Goal: Task Accomplishment & Management: Manage account settings

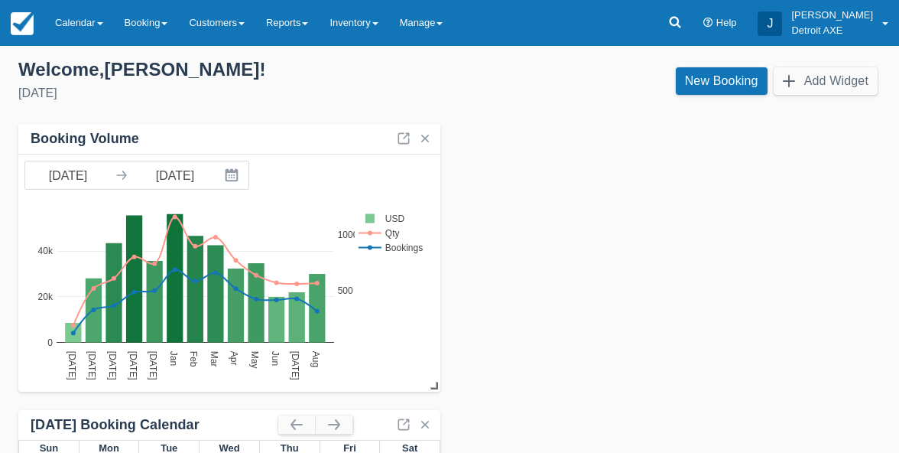
click at [56, 18] on link "Calendar" at bounding box center [79, 23] width 70 height 46
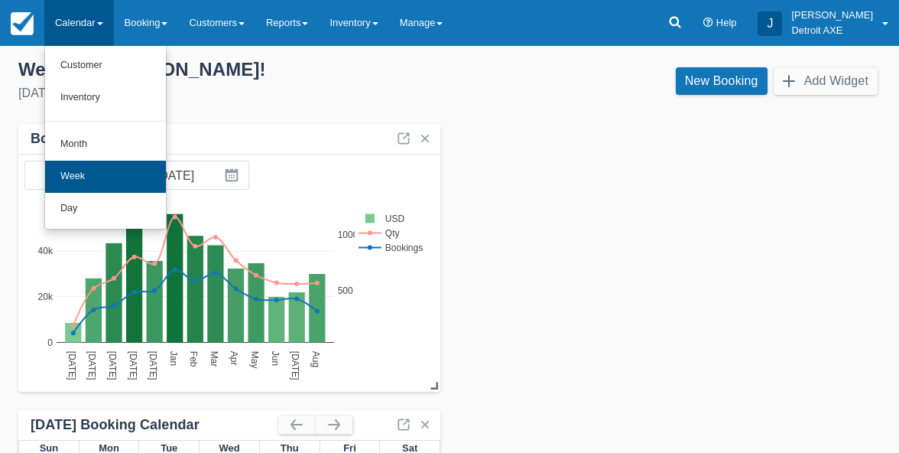
click at [86, 174] on link "Week" at bounding box center [105, 177] width 121 height 32
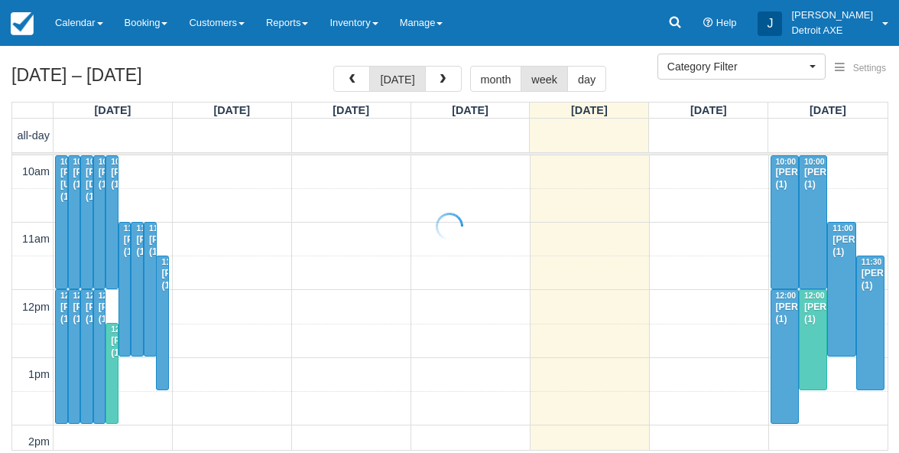
select select
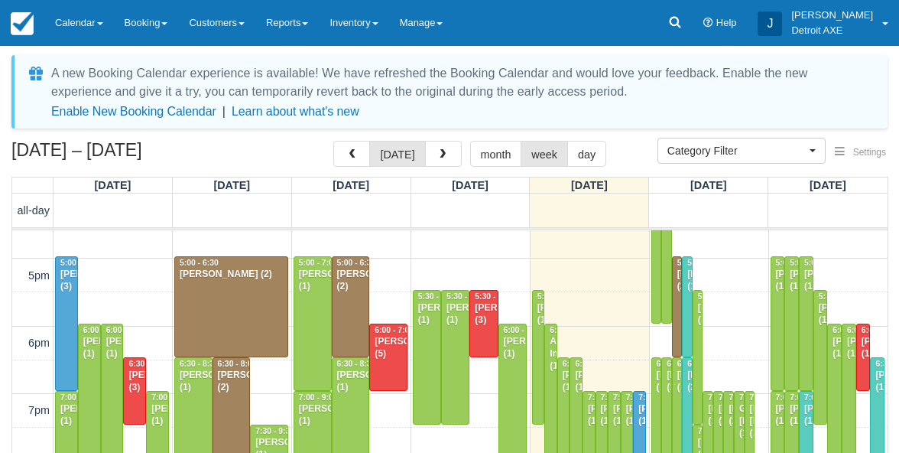
scroll to position [453, 0]
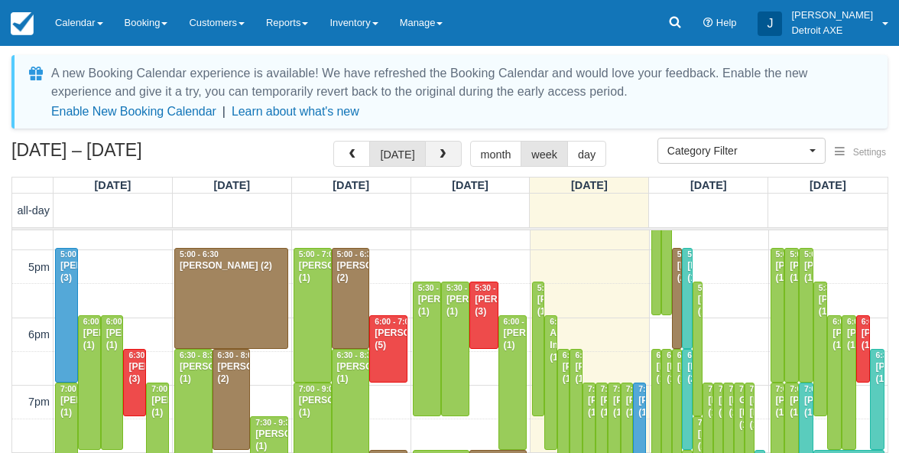
click at [440, 158] on span "button" at bounding box center [442, 154] width 11 height 11
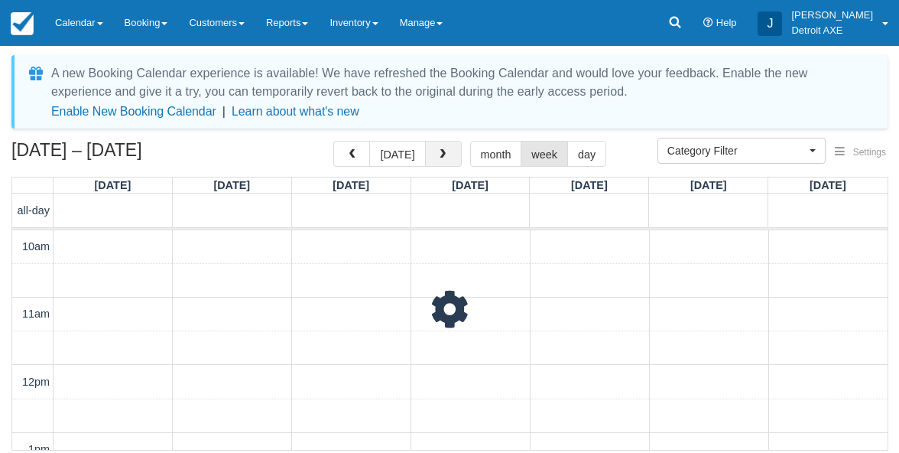
scroll to position [539, 0]
click at [440, 158] on span "button" at bounding box center [442, 154] width 11 height 11
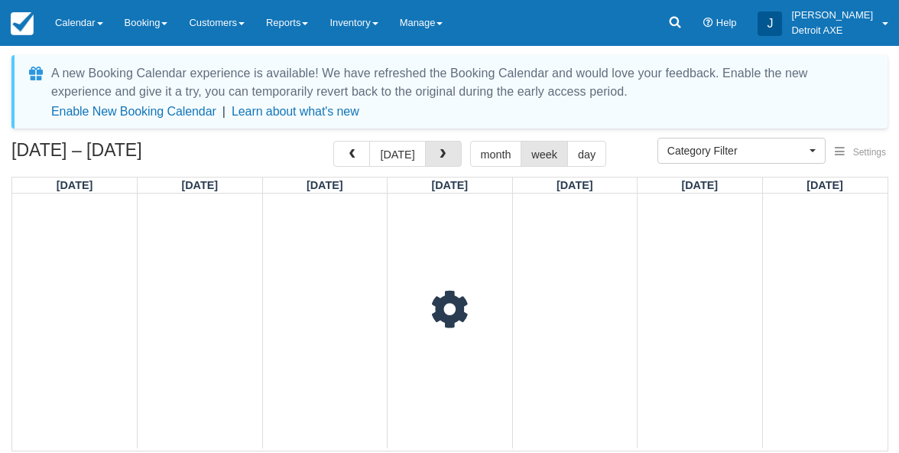
click at [440, 158] on span "button" at bounding box center [442, 154] width 11 height 11
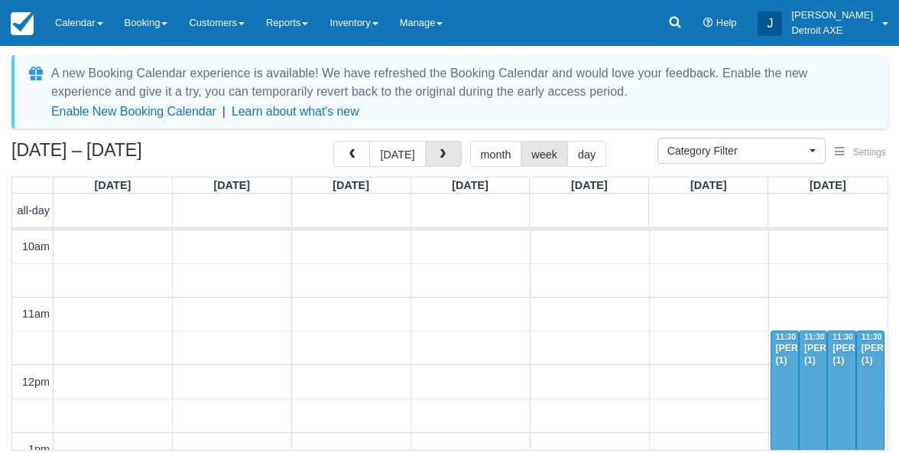
click at [440, 158] on span "button" at bounding box center [442, 154] width 11 height 11
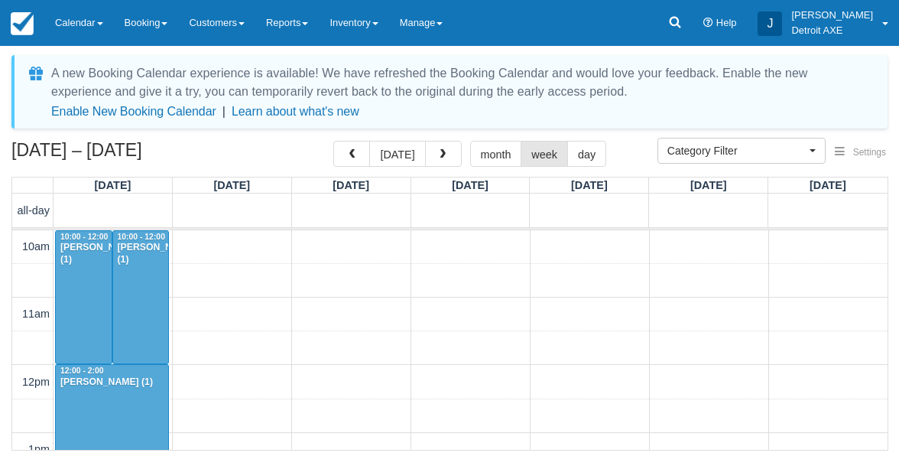
click at [440, 158] on span "button" at bounding box center [442, 154] width 11 height 11
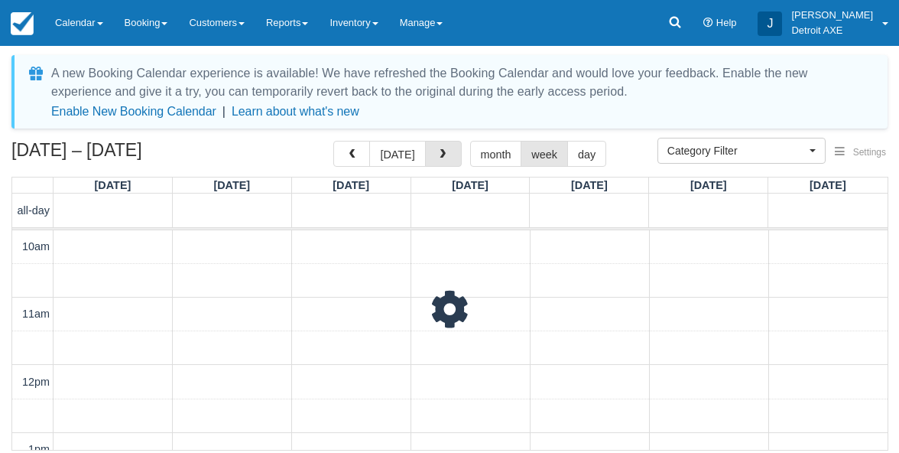
click at [440, 158] on span "button" at bounding box center [442, 154] width 11 height 11
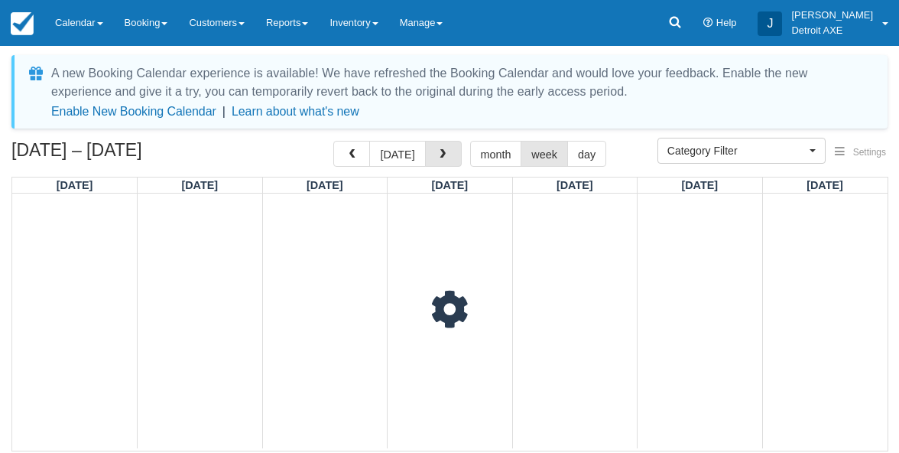
click at [440, 158] on span "button" at bounding box center [442, 154] width 11 height 11
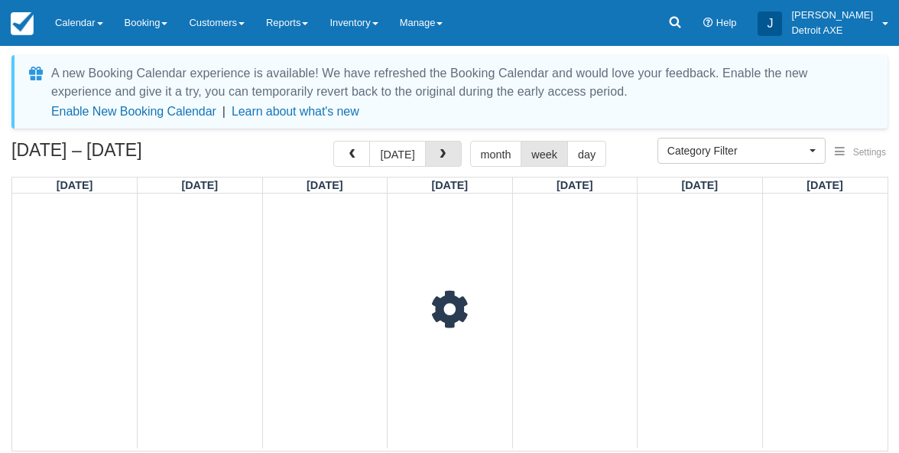
click at [440, 158] on span "button" at bounding box center [442, 154] width 11 height 11
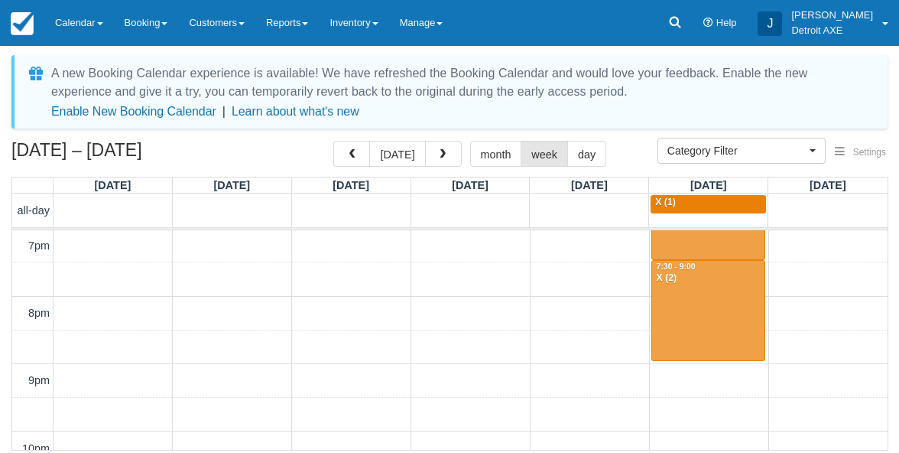
scroll to position [393, 0]
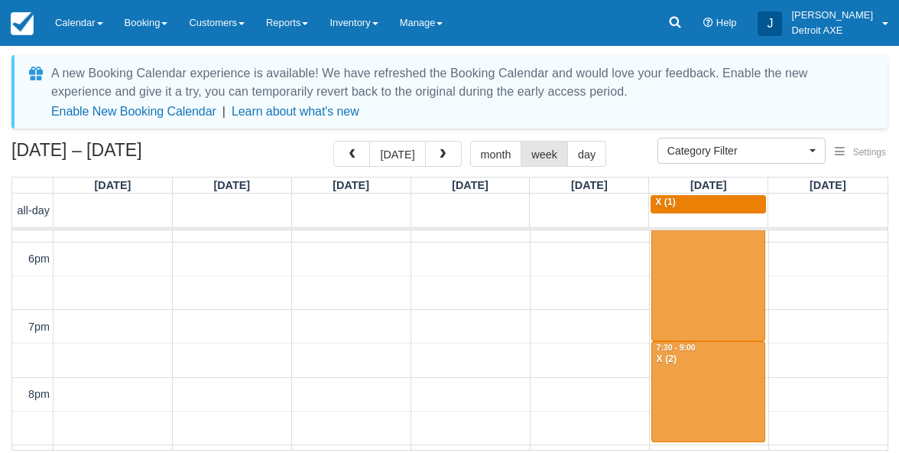
click at [693, 304] on div at bounding box center [708, 273] width 112 height 133
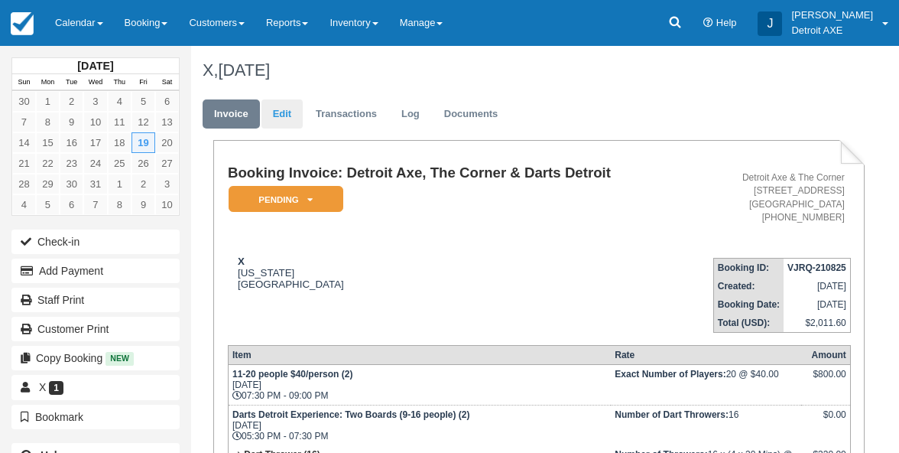
click at [287, 111] on link "Edit" at bounding box center [282, 114] width 41 height 30
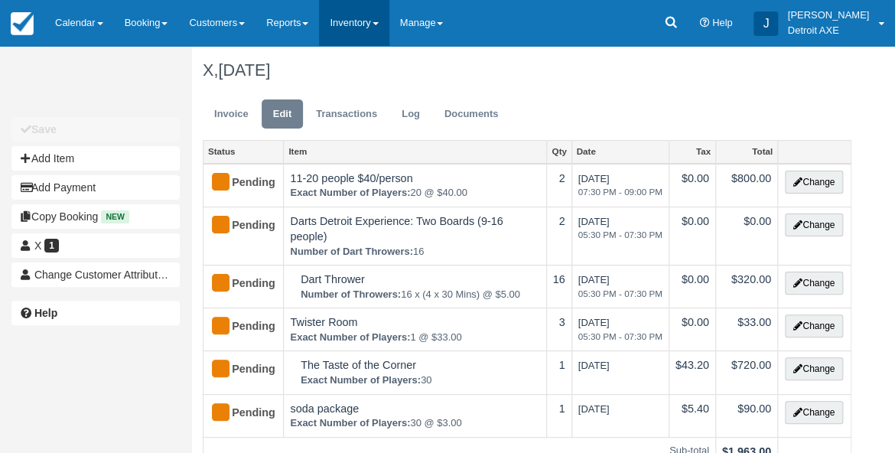
click at [360, 21] on link "Inventory" at bounding box center [354, 23] width 70 height 46
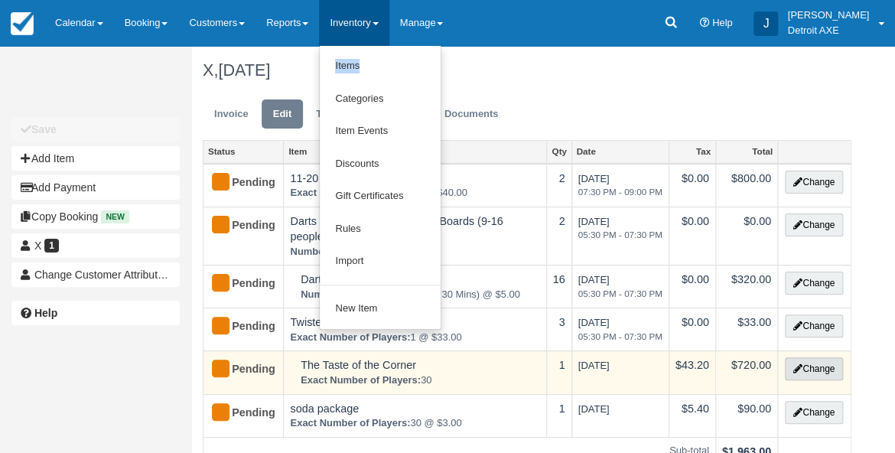
click at [812, 362] on button "Change" at bounding box center [814, 368] width 58 height 23
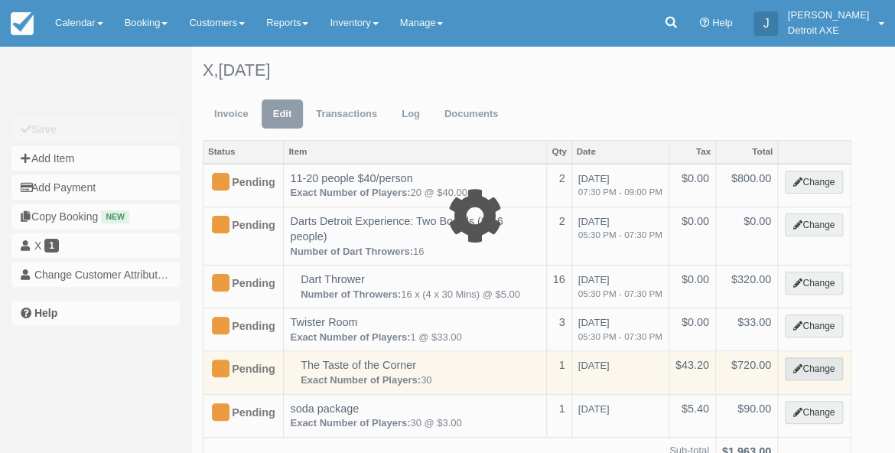
select select "9"
type input "720.00"
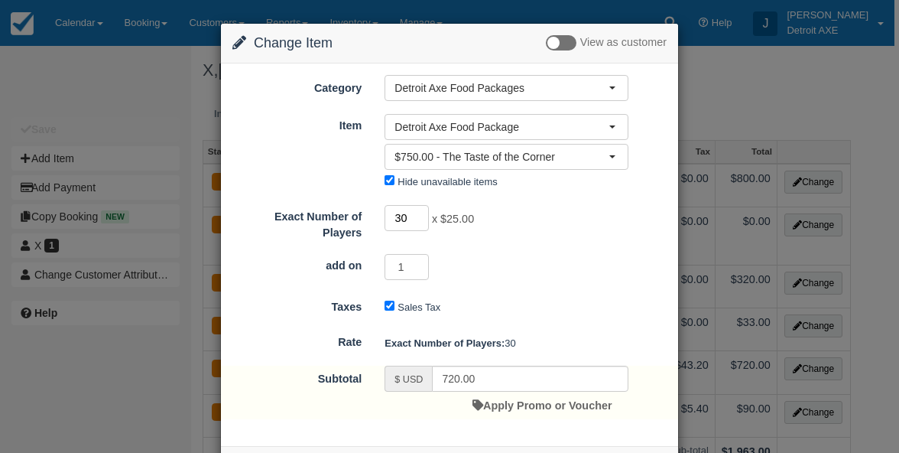
type input "31"
click at [417, 209] on input "31" at bounding box center [407, 218] width 44 height 26
type input "775.00"
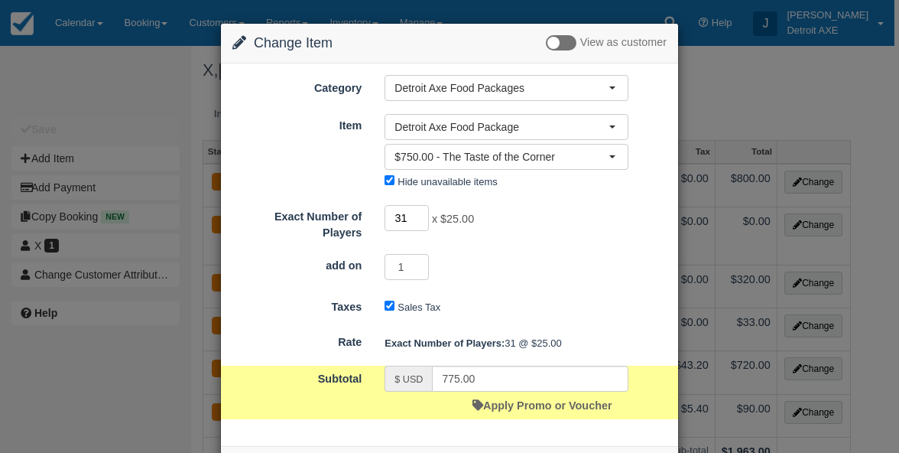
type input "30"
click at [419, 220] on input "30" at bounding box center [407, 218] width 44 height 26
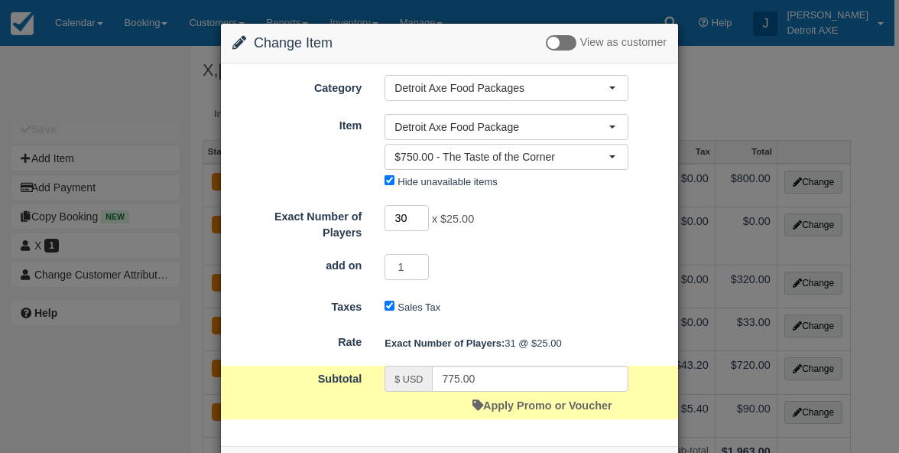
type input "750.00"
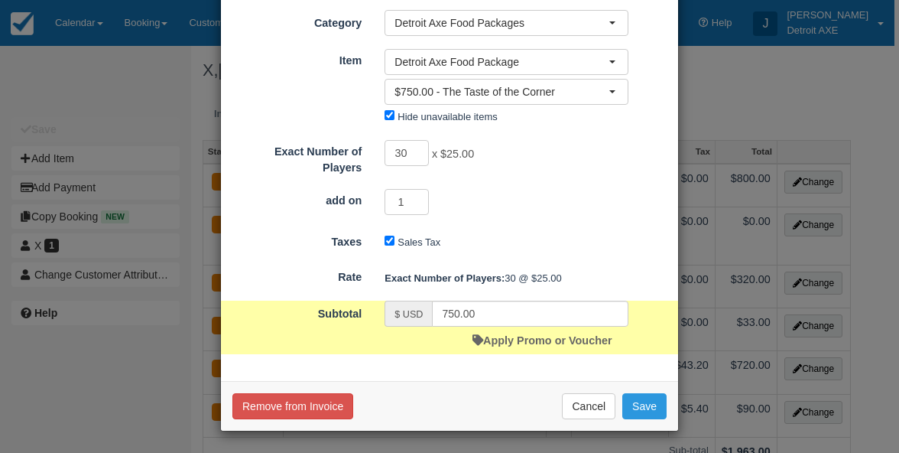
scroll to position [64, 0]
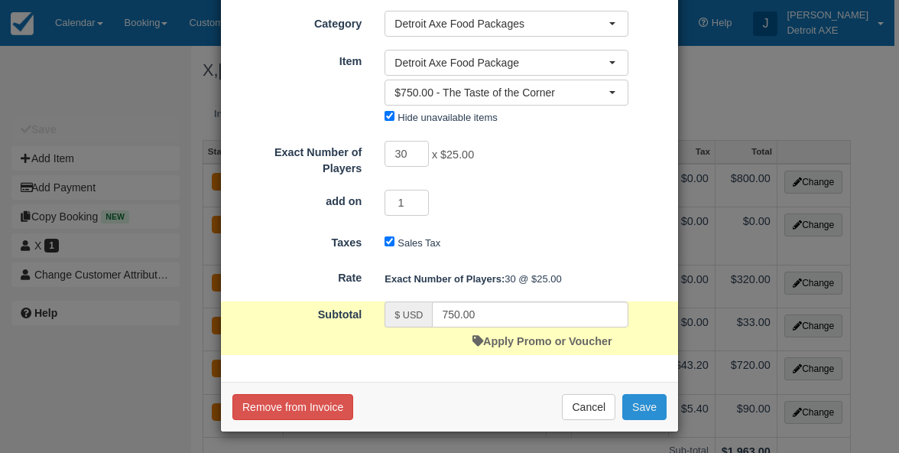
click at [645, 407] on button "Save" at bounding box center [644, 407] width 44 height 26
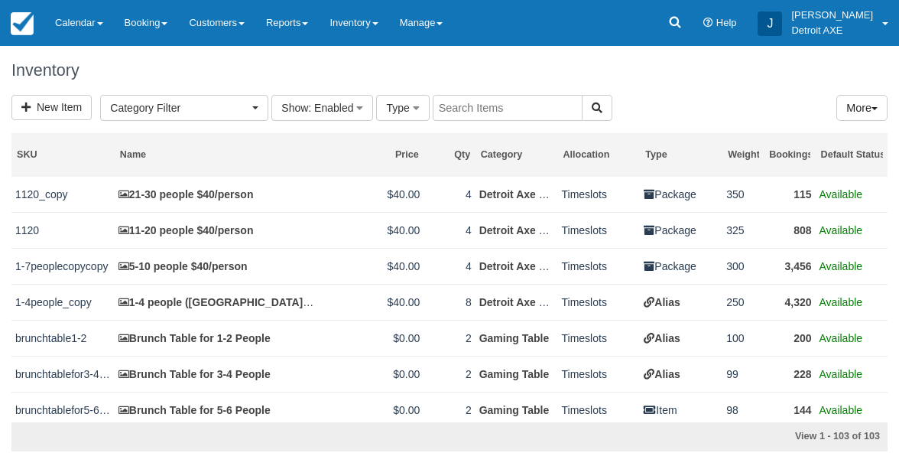
select select
click at [486, 111] on input "text" at bounding box center [508, 108] width 150 height 26
type input "taste of the corner"
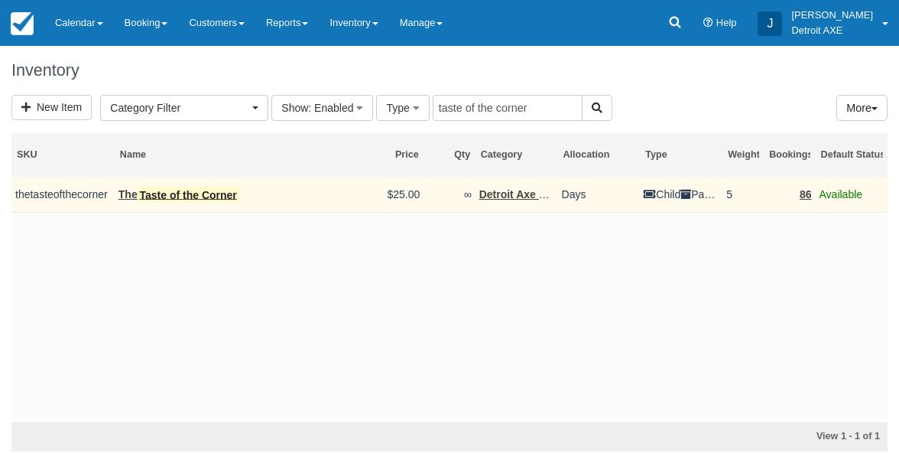
click at [180, 191] on mark "Taste of the Corner" at bounding box center [189, 195] width 102 height 17
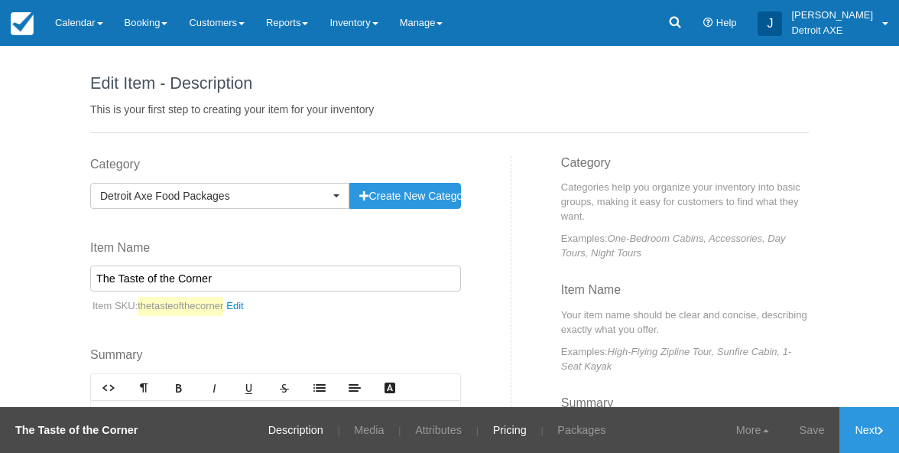
click at [502, 429] on link "Pricing" at bounding box center [510, 430] width 57 height 46
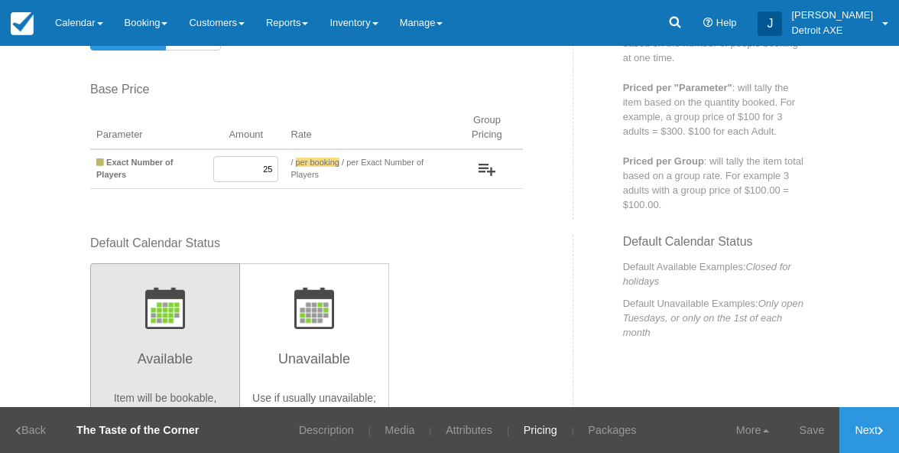
scroll to position [160, 0]
click at [264, 167] on input "25" at bounding box center [245, 167] width 65 height 26
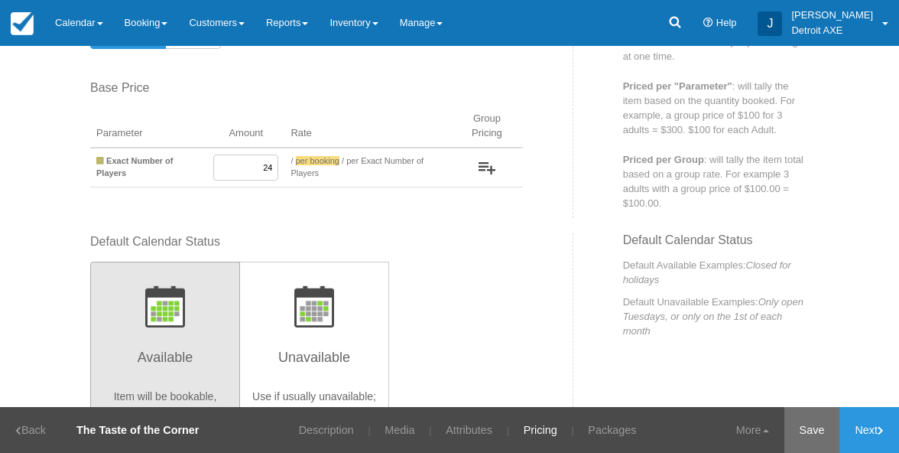
click at [823, 440] on link "Save" at bounding box center [813, 430] width 56 height 46
click at [268, 162] on input "24" at bounding box center [245, 167] width 65 height 26
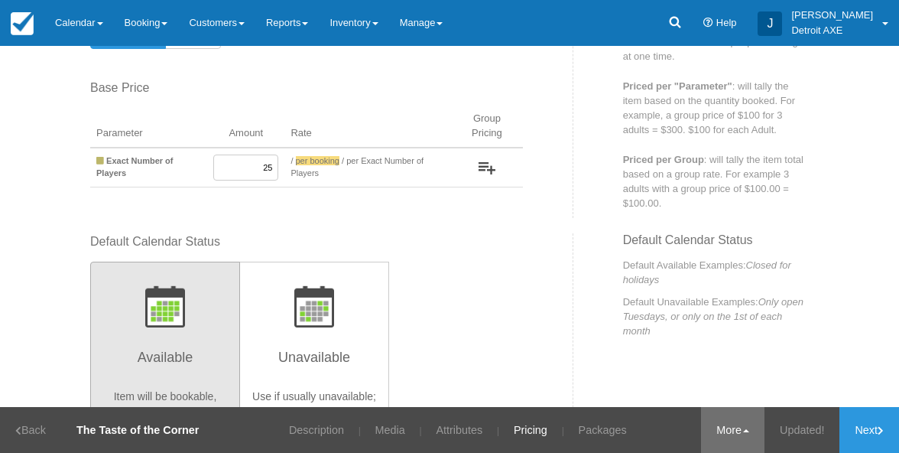
type input "25"
click at [727, 426] on link "More" at bounding box center [752, 430] width 63 height 46
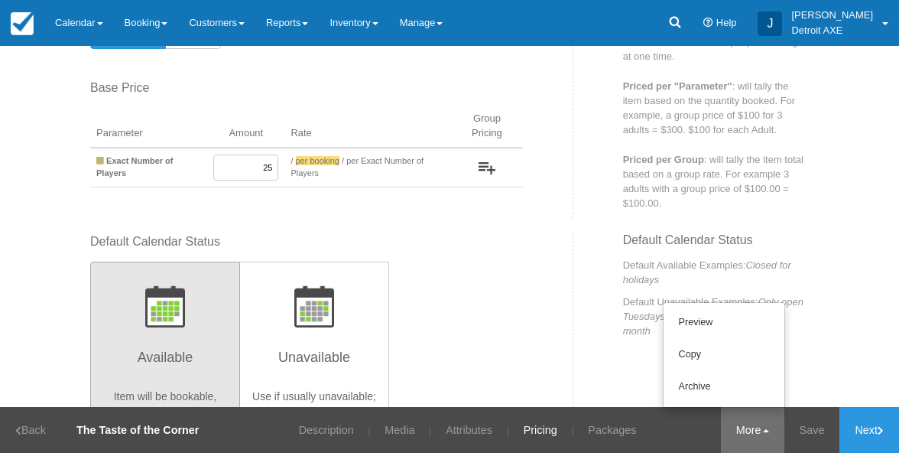
click at [826, 383] on div "Edit Item - Description This is your first step to creating your item for your …" at bounding box center [449, 226] width 899 height 361
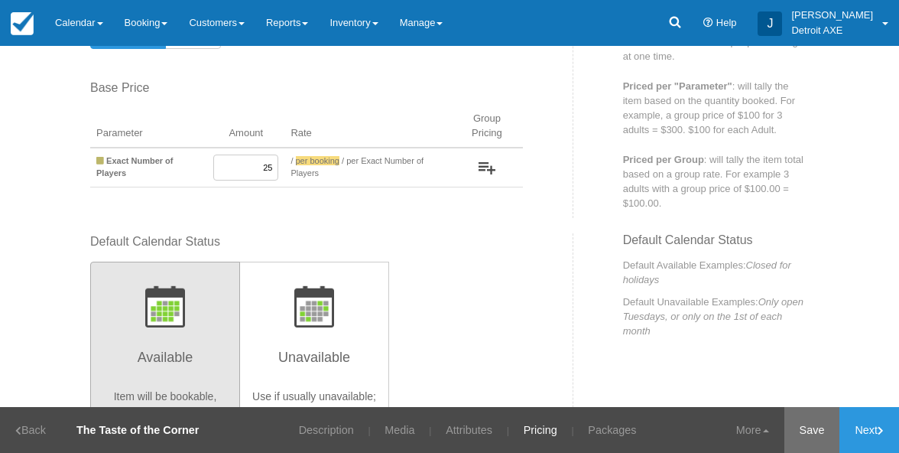
click at [804, 428] on link "Save" at bounding box center [813, 430] width 56 height 46
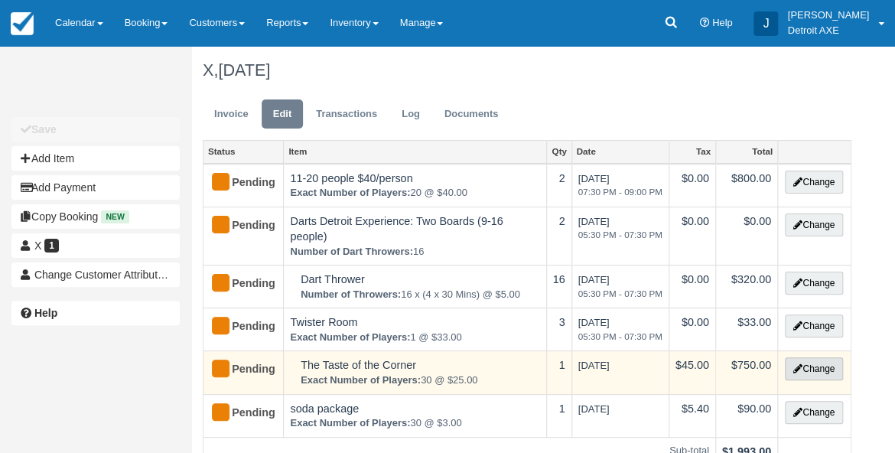
click at [811, 365] on button "Change" at bounding box center [814, 368] width 58 height 23
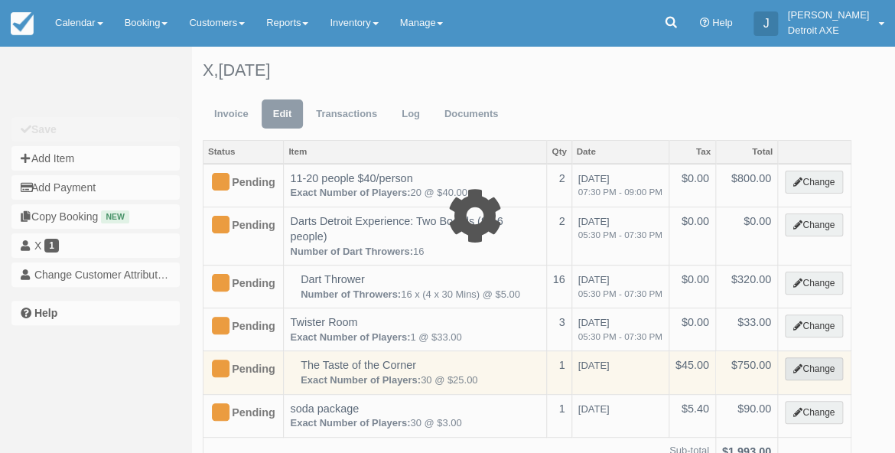
select select "9"
type input "750.00"
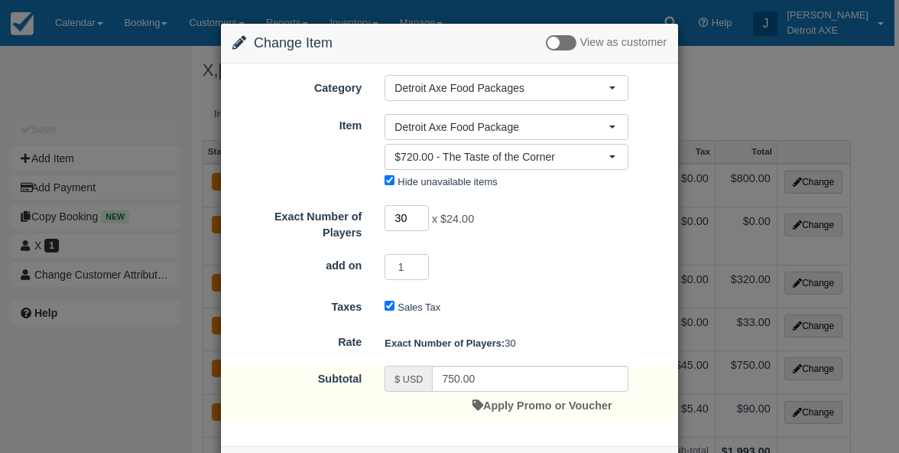
type input "29"
click at [421, 219] on input "29" at bounding box center [407, 218] width 44 height 26
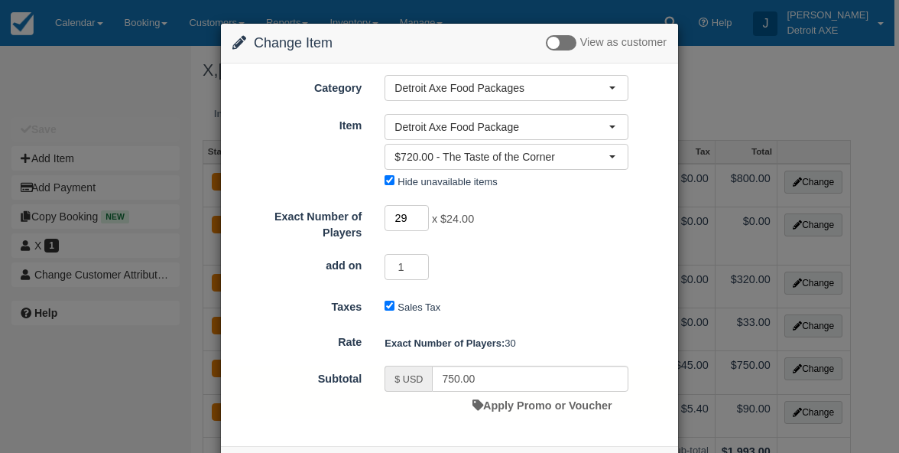
type input "696.00"
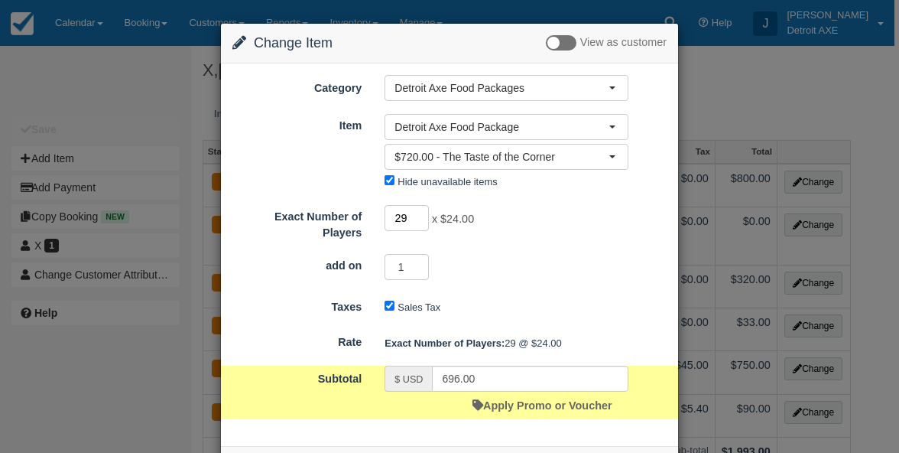
type input "30"
click at [419, 213] on input "30" at bounding box center [407, 218] width 44 height 26
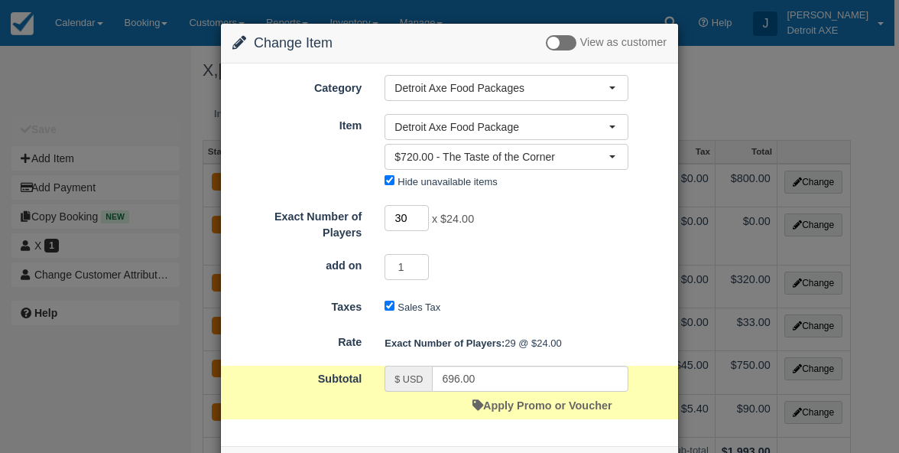
type input "720.00"
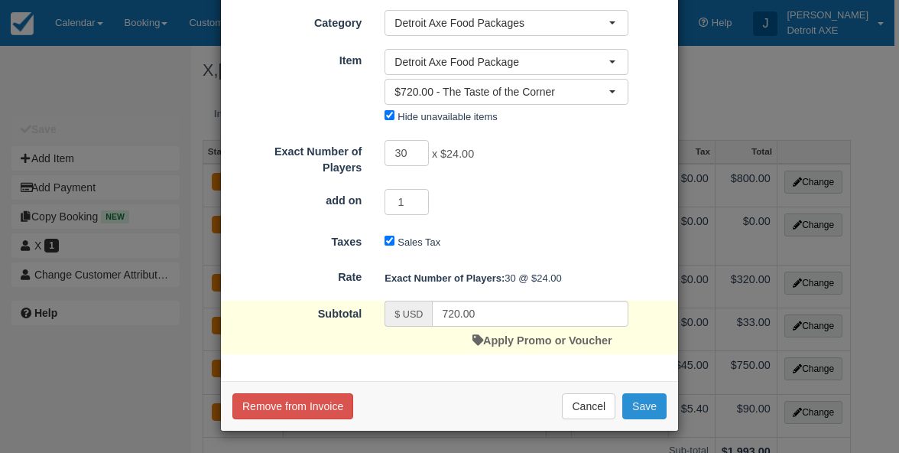
scroll to position [64, 0]
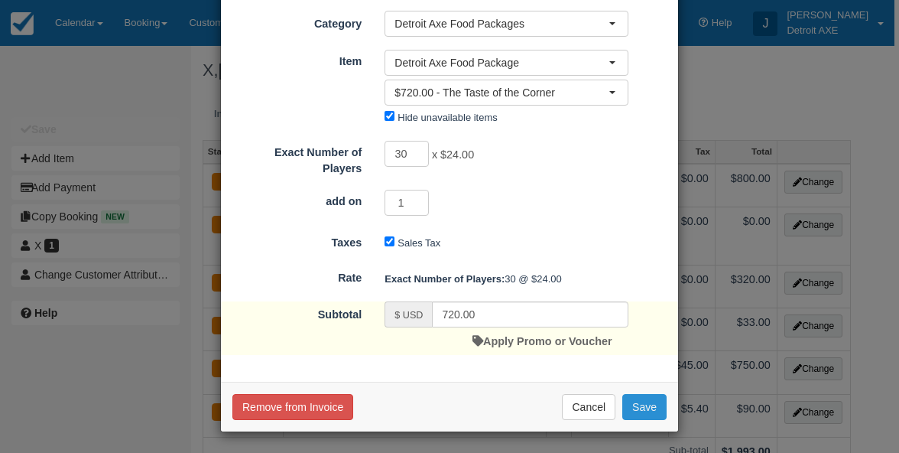
click at [639, 402] on button "Save" at bounding box center [644, 407] width 44 height 26
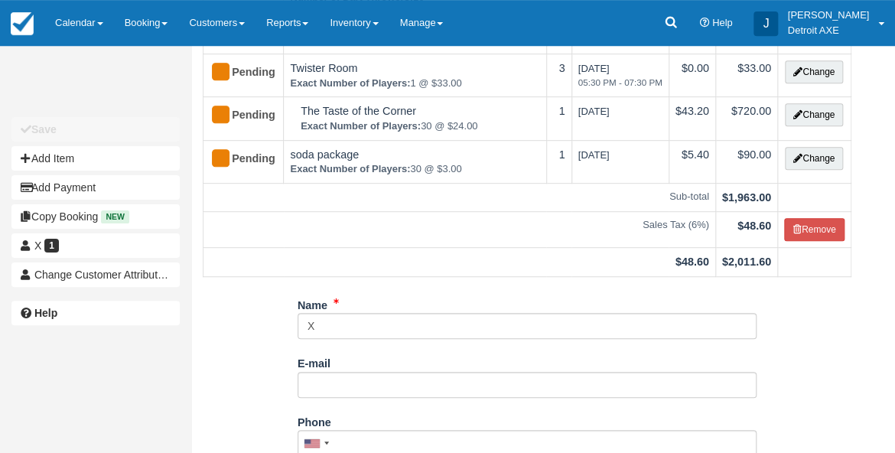
scroll to position [264, 0]
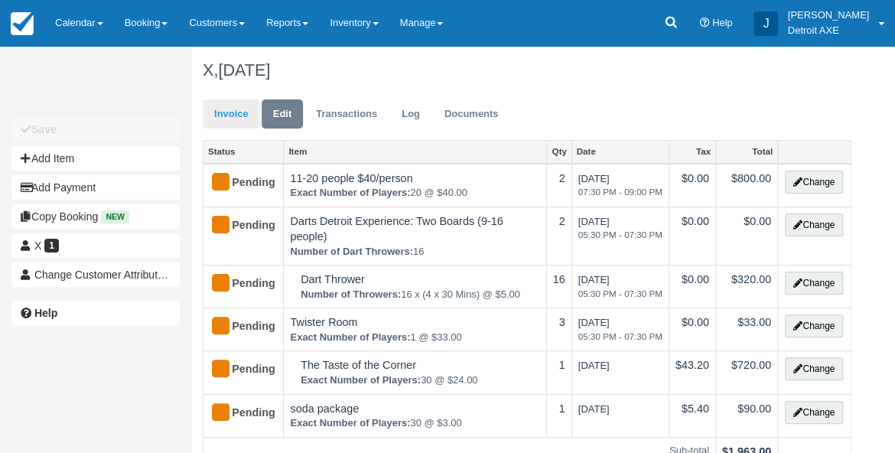
click at [229, 113] on link "Invoice" at bounding box center [231, 114] width 57 height 30
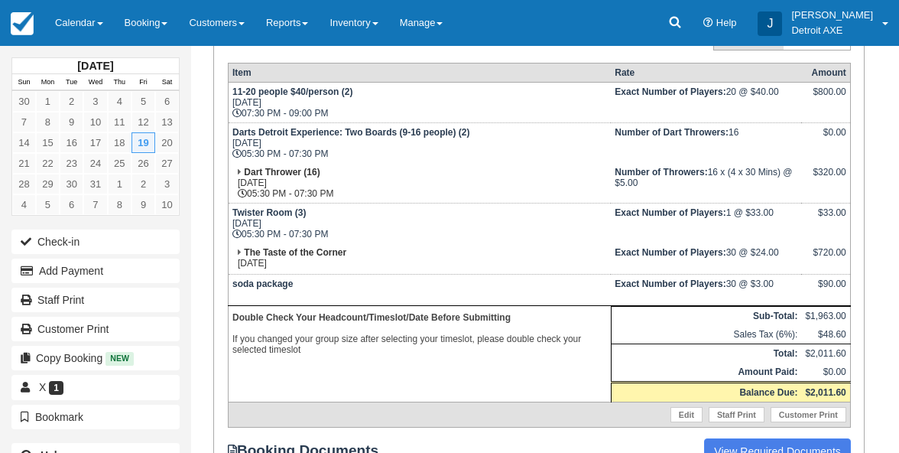
scroll to position [310, 0]
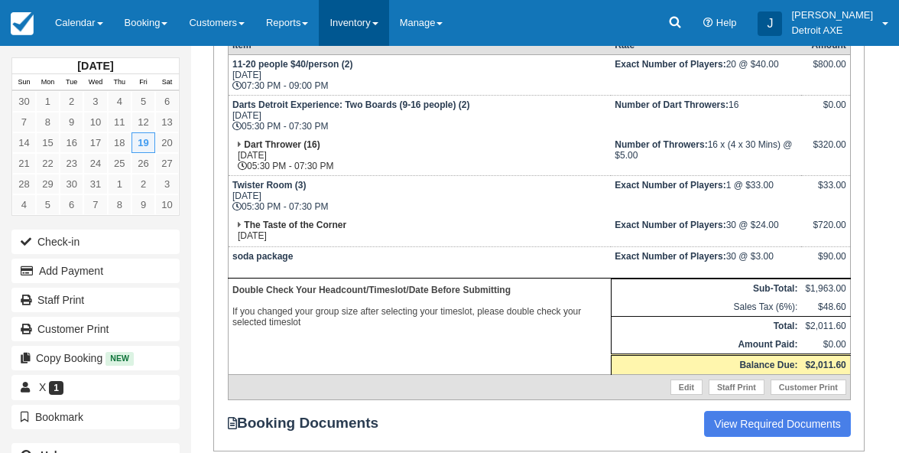
click at [363, 34] on link "Inventory" at bounding box center [354, 23] width 70 height 46
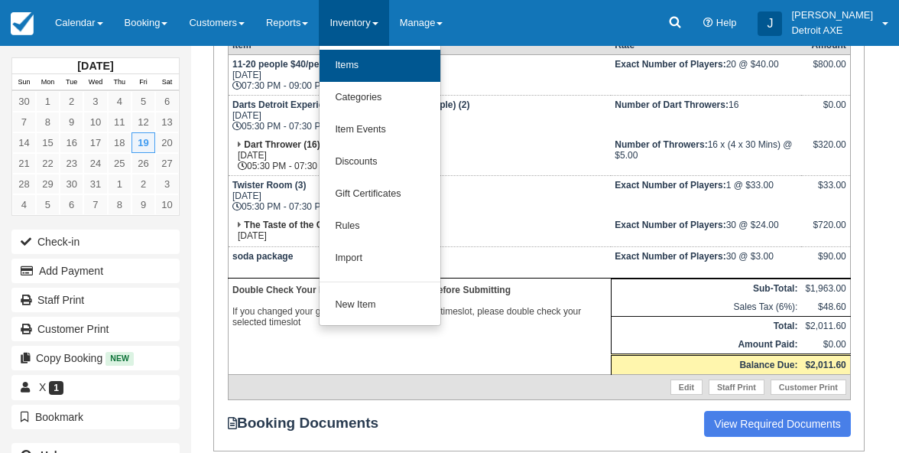
click at [364, 67] on link "Items" at bounding box center [380, 66] width 121 height 32
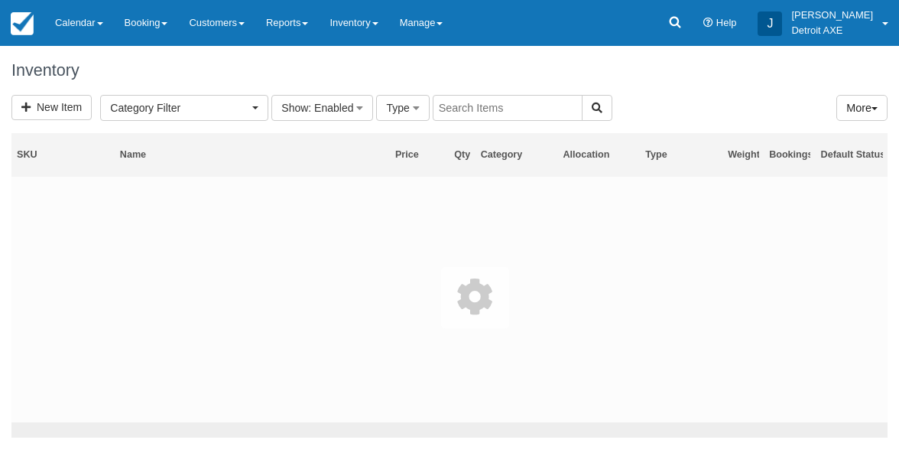
select select
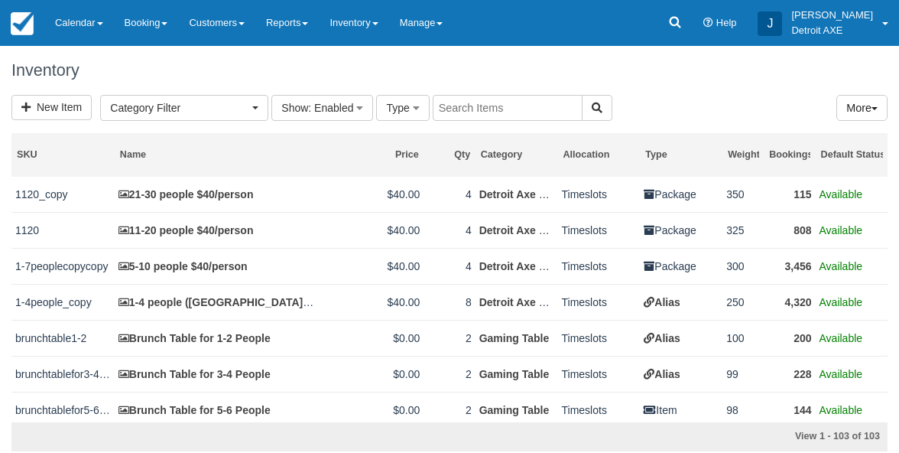
click at [456, 112] on input "text" at bounding box center [508, 108] width 150 height 26
type input "taste"
click at [592, 109] on icon "button" at bounding box center [597, 107] width 11 height 11
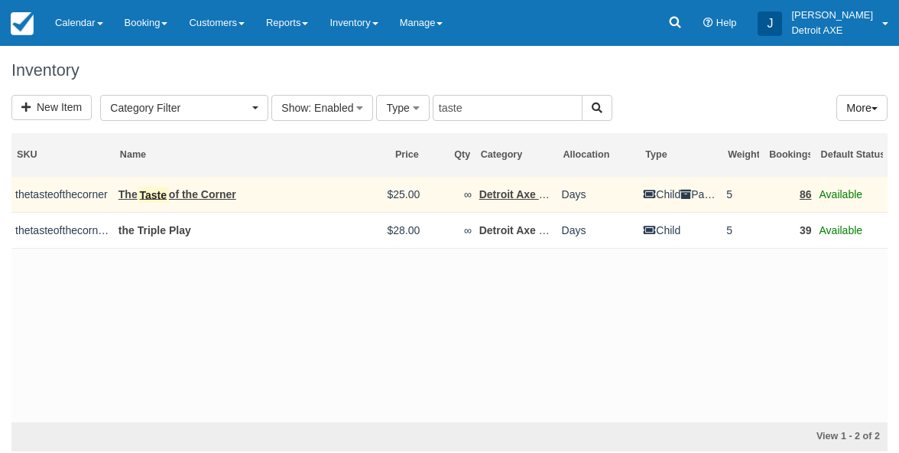
click at [228, 190] on link "The Taste of the Corner" at bounding box center [178, 195] width 118 height 17
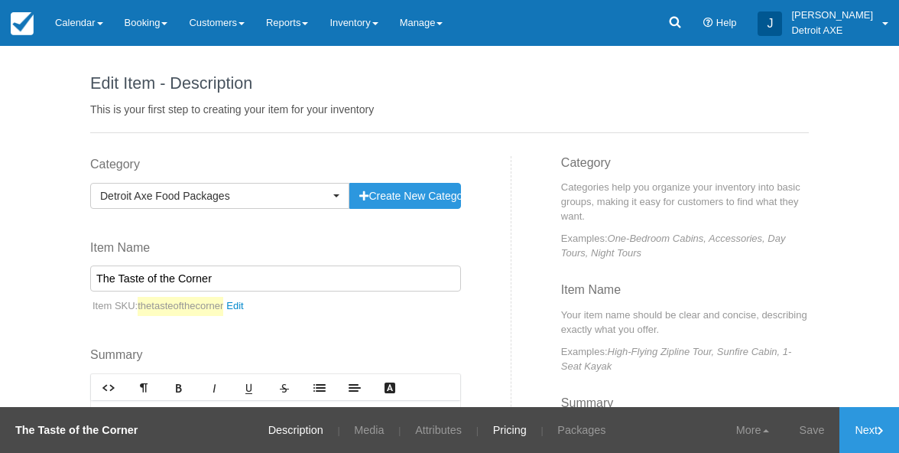
click at [505, 431] on link "Pricing" at bounding box center [510, 430] width 57 height 46
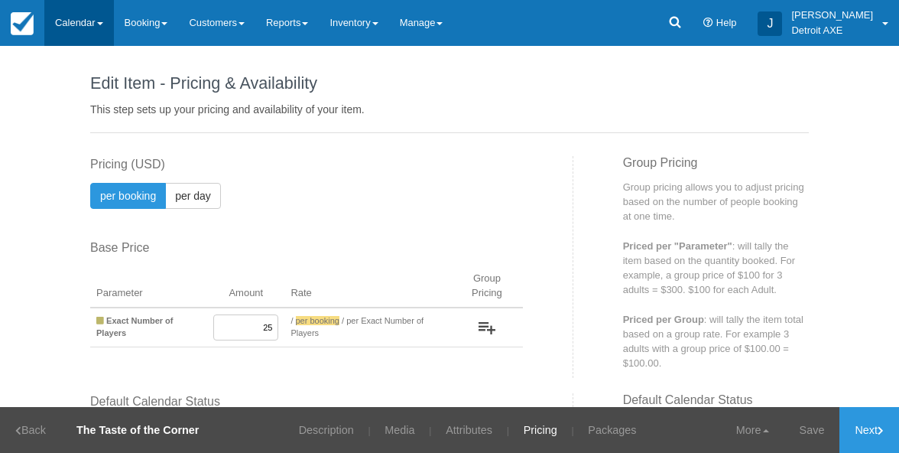
click at [66, 23] on link "Calendar" at bounding box center [79, 23] width 70 height 46
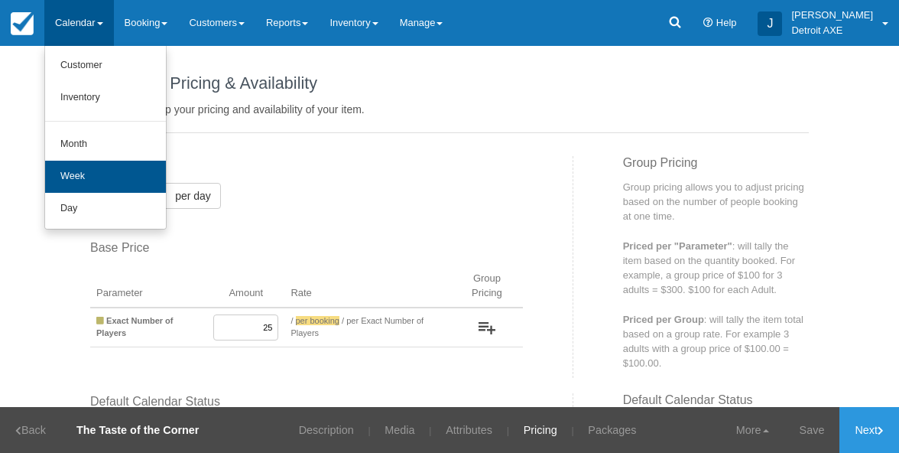
click at [117, 172] on link "Week" at bounding box center [105, 177] width 121 height 32
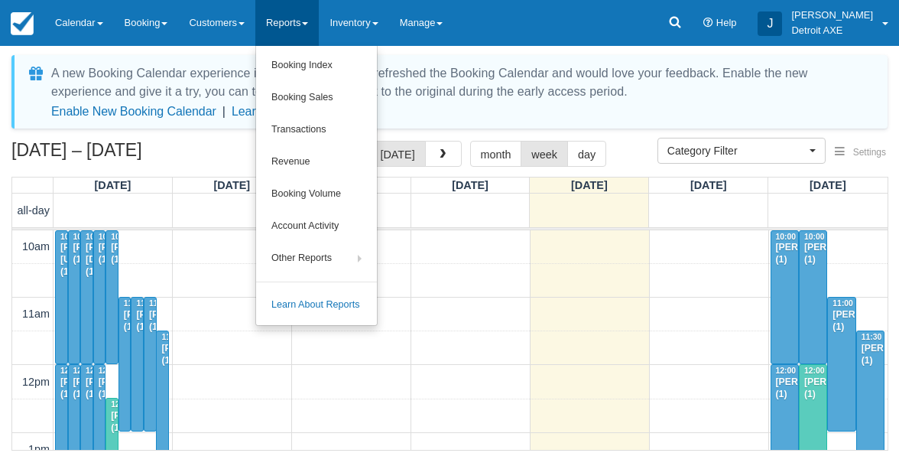
select select
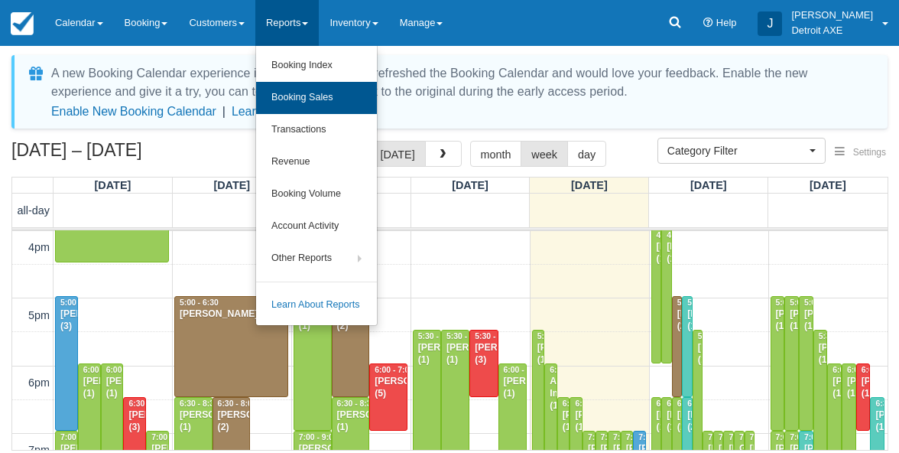
click at [313, 107] on link "Booking Sales" at bounding box center [316, 98] width 121 height 32
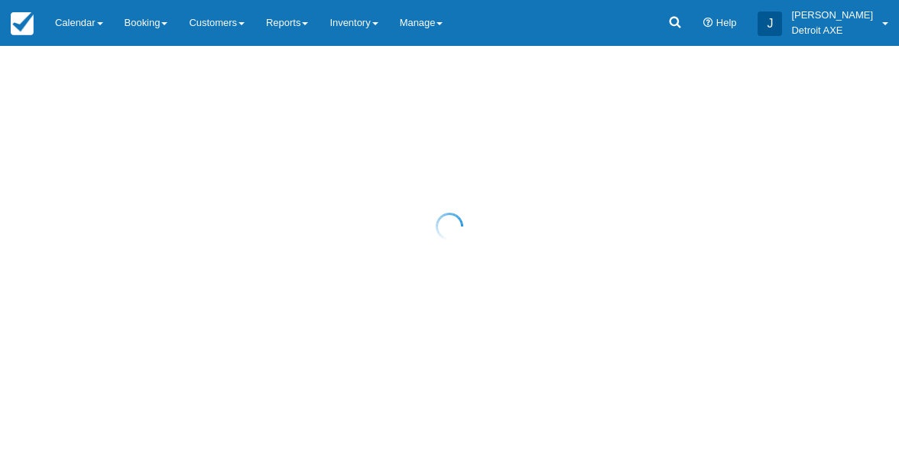
select select "20"
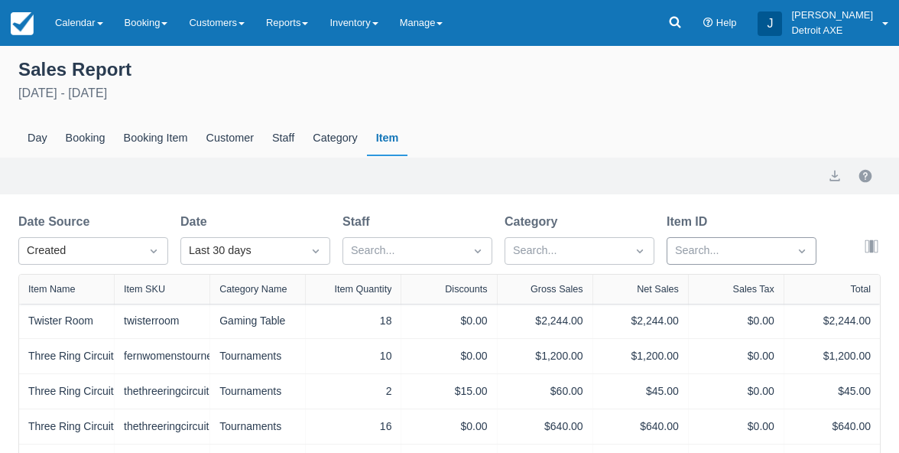
click at [706, 252] on div "Date Source Created Date Last 30 days Staff Search... Category Search... Item I…" at bounding box center [423, 243] width 811 height 61
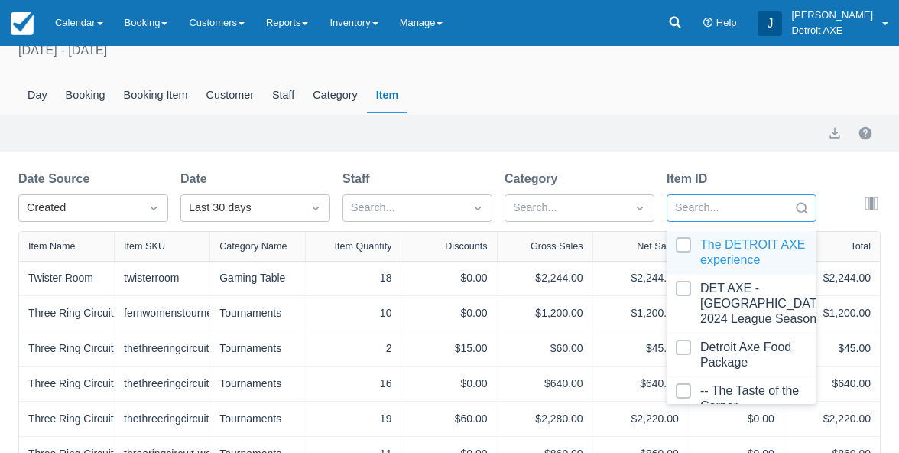
scroll to position [52, 0]
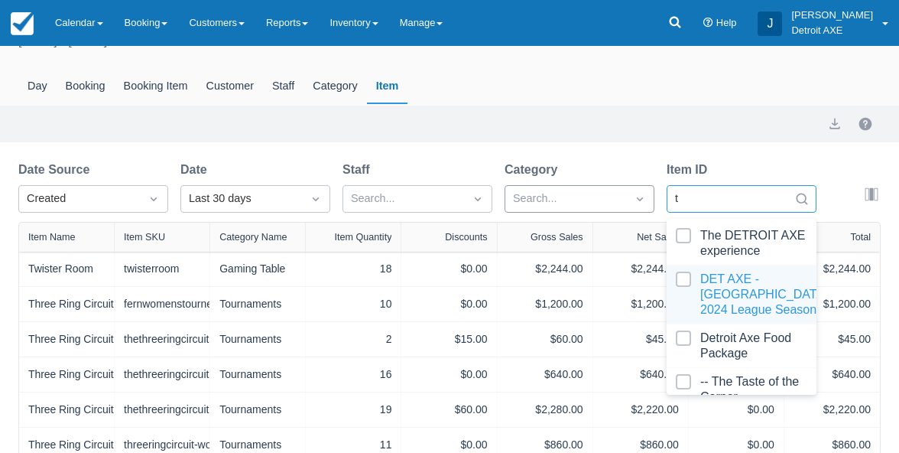
type input "t"
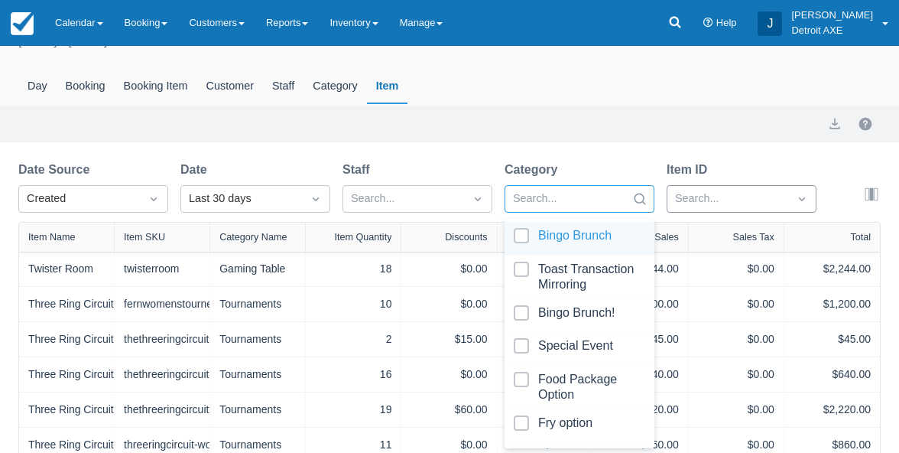
click at [588, 205] on div at bounding box center [566, 199] width 106 height 20
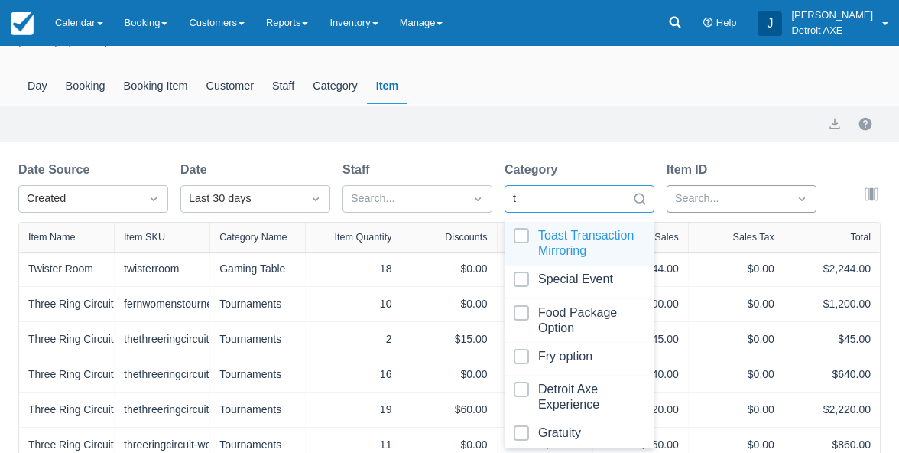
type input "to"
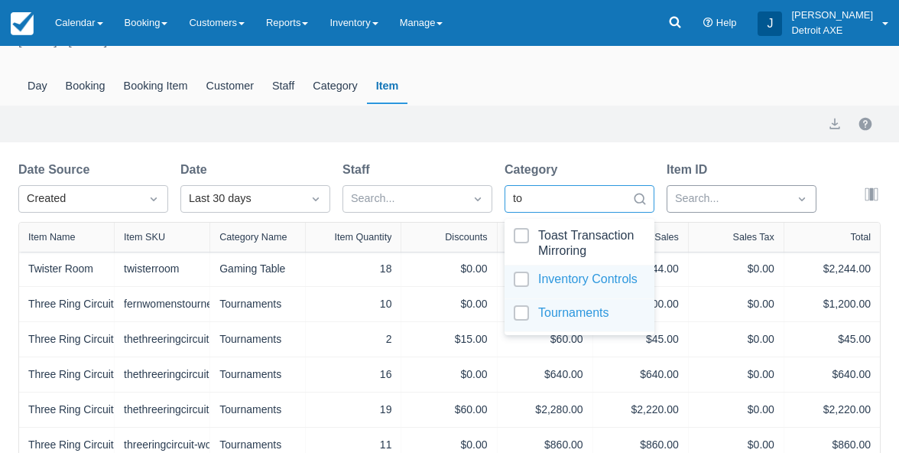
click at [557, 299] on div "Tournaments" at bounding box center [580, 316] width 150 height 34
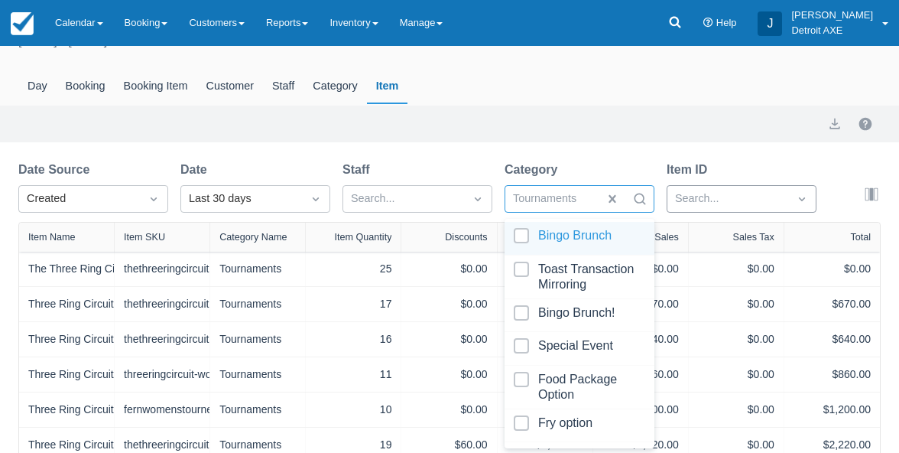
click at [258, 161] on div "Date" at bounding box center [255, 170] width 150 height 18
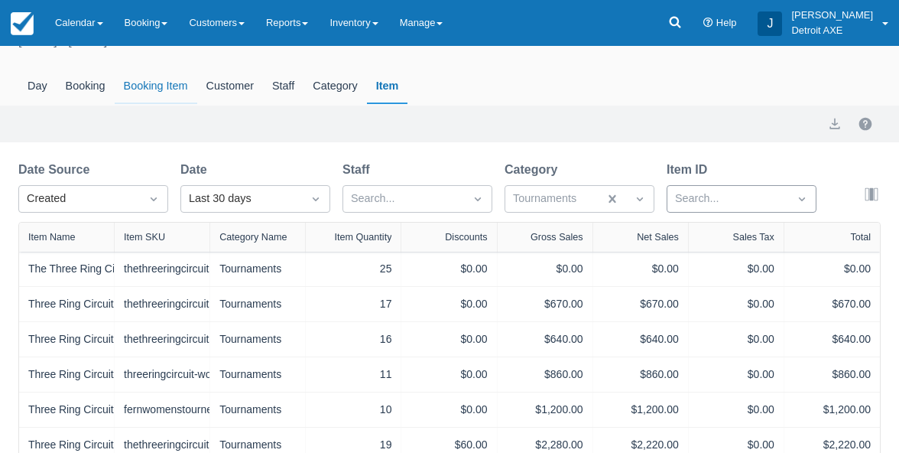
click at [184, 93] on div "Booking Item" at bounding box center [156, 86] width 83 height 35
select select "20"
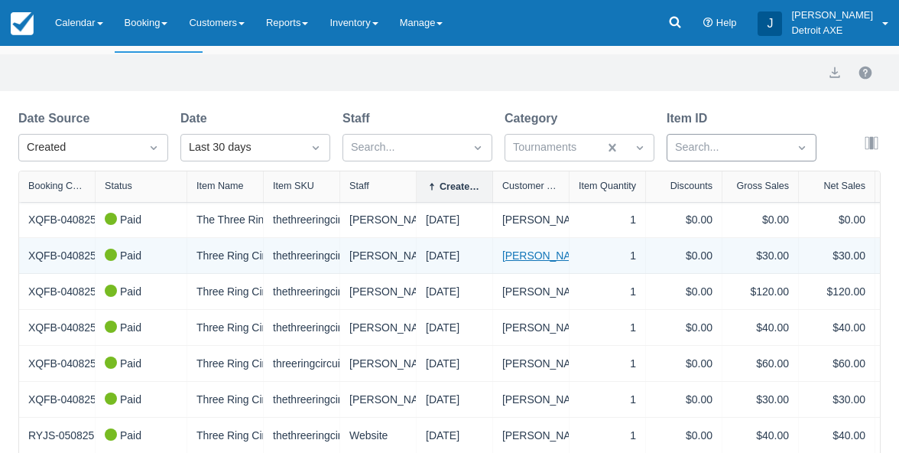
scroll to position [32, 0]
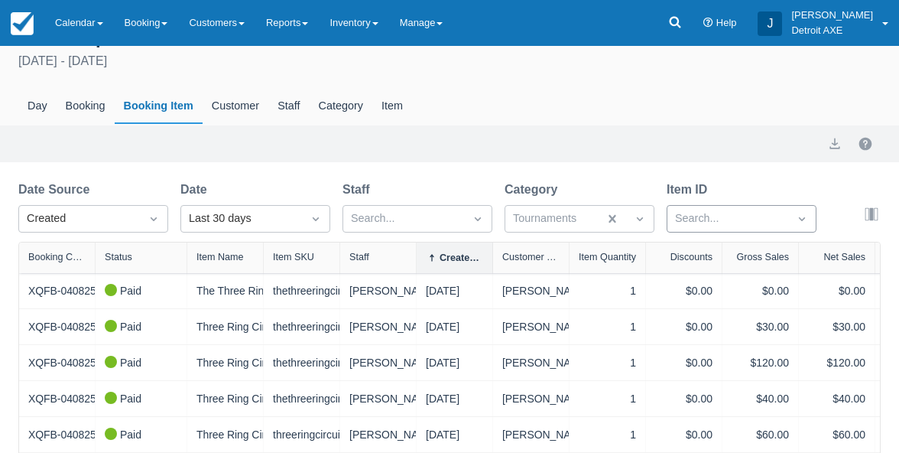
click at [716, 219] on div "Search..." at bounding box center [728, 218] width 121 height 24
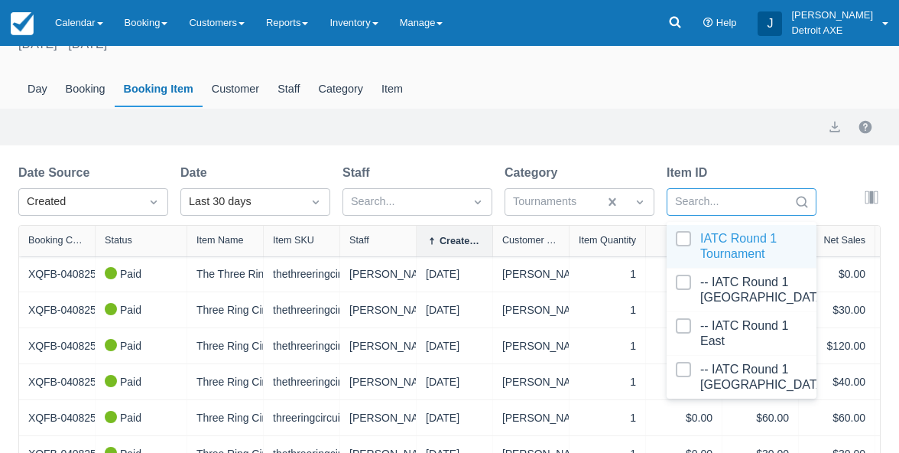
scroll to position [52, 0]
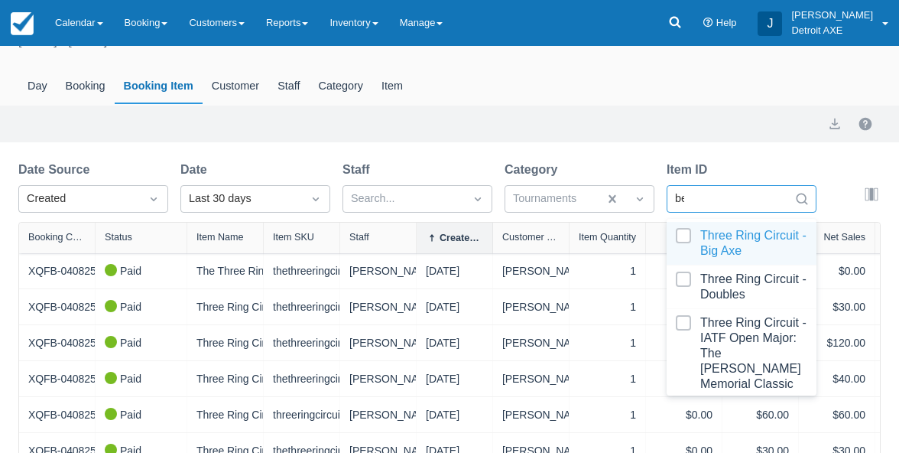
type input "ben"
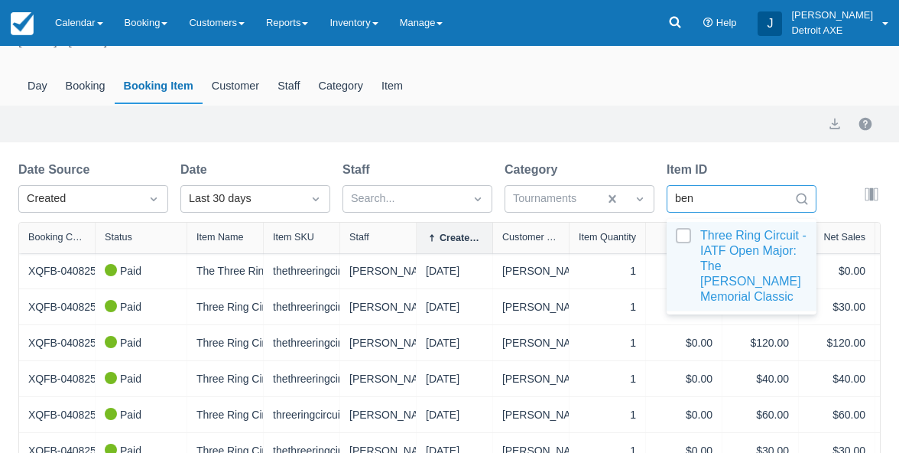
click at [688, 232] on div at bounding box center [742, 266] width 132 height 76
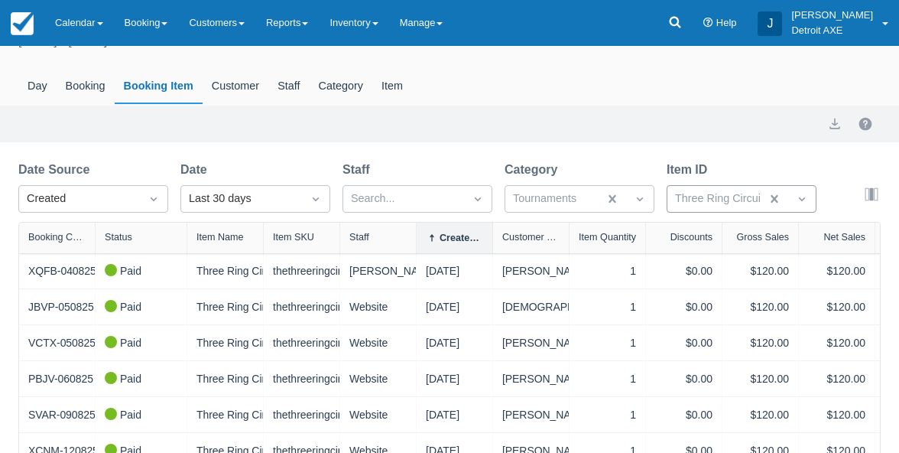
click at [636, 167] on div "Category" at bounding box center [580, 170] width 150 height 18
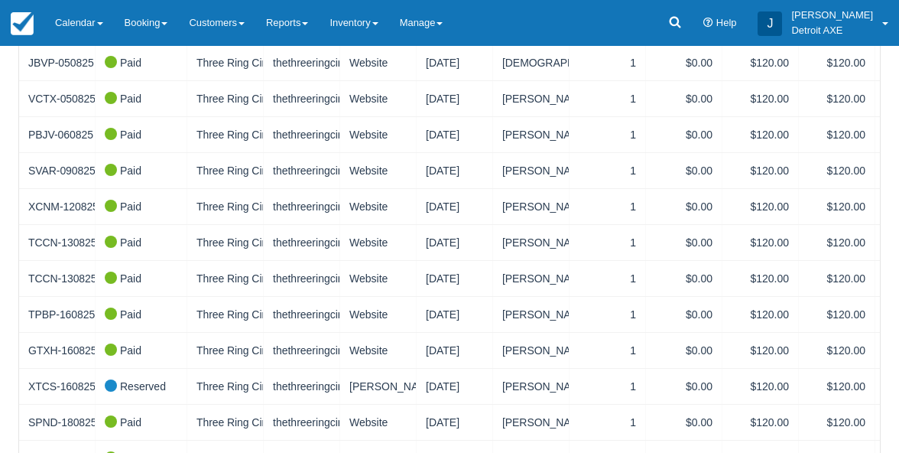
scroll to position [80, 0]
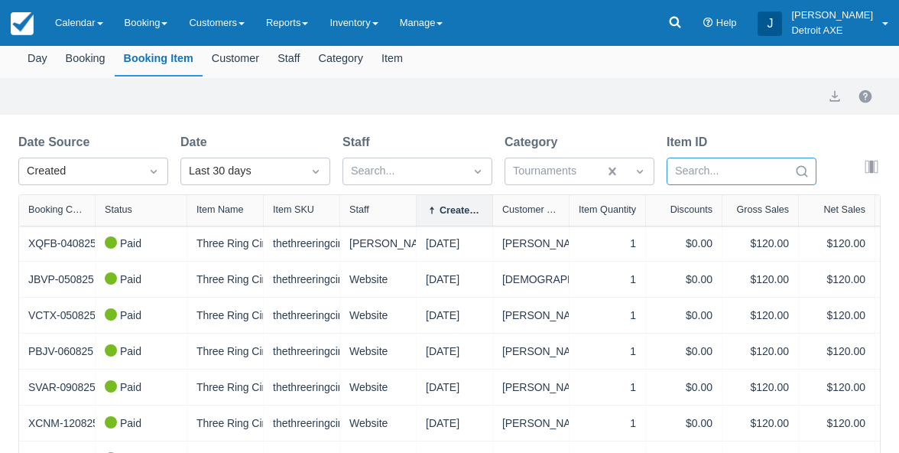
select select "20"
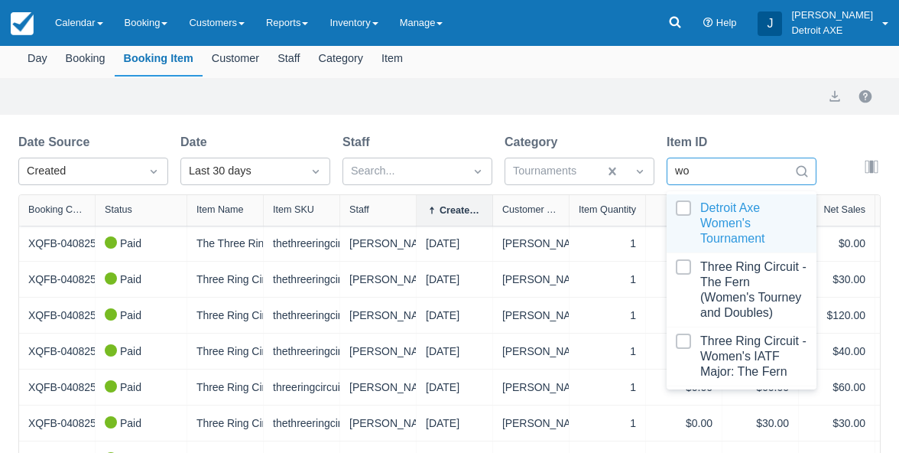
type input "wom"
click at [717, 214] on div at bounding box center [742, 223] width 132 height 46
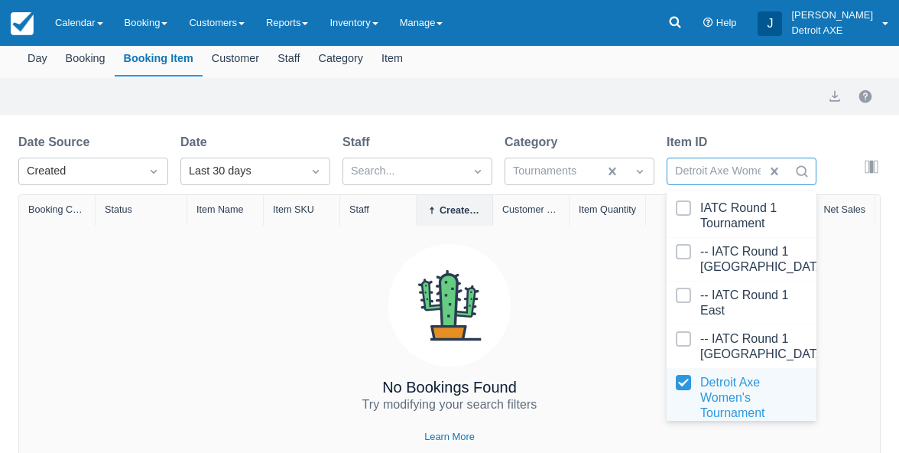
click at [686, 396] on div at bounding box center [742, 398] width 132 height 46
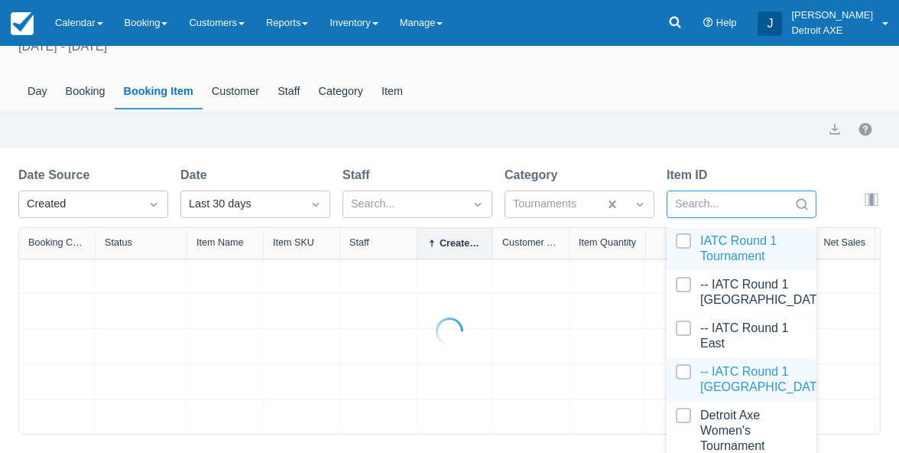
select select "20"
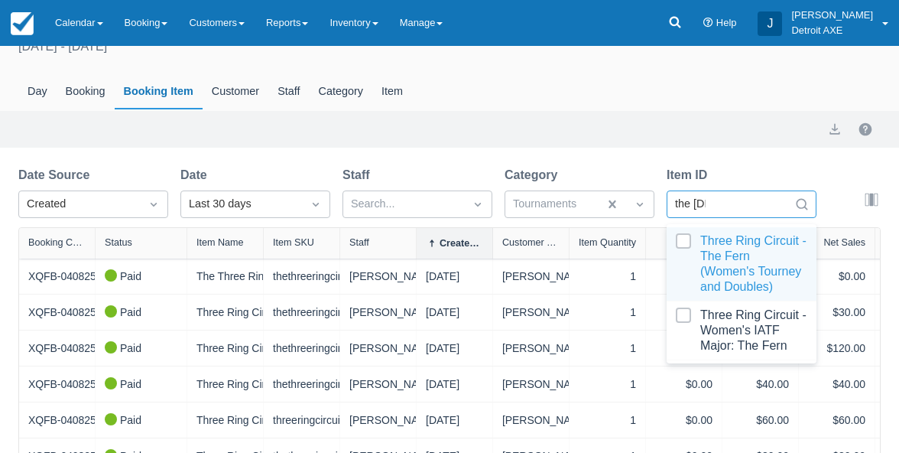
type input "the fer"
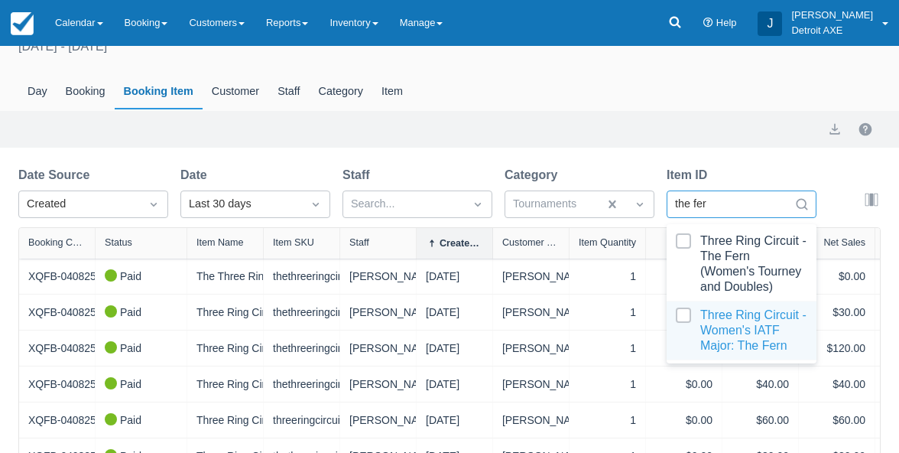
click at [729, 334] on div at bounding box center [742, 330] width 132 height 46
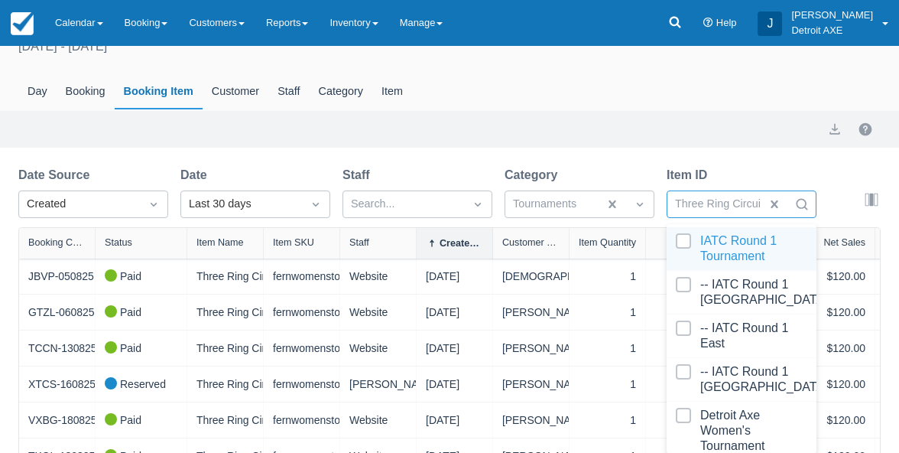
click at [733, 161] on div "Sales Report [DATE] - [DATE] Day Booking Booking Item Customer Staff Category I…" at bounding box center [449, 328] width 899 height 658
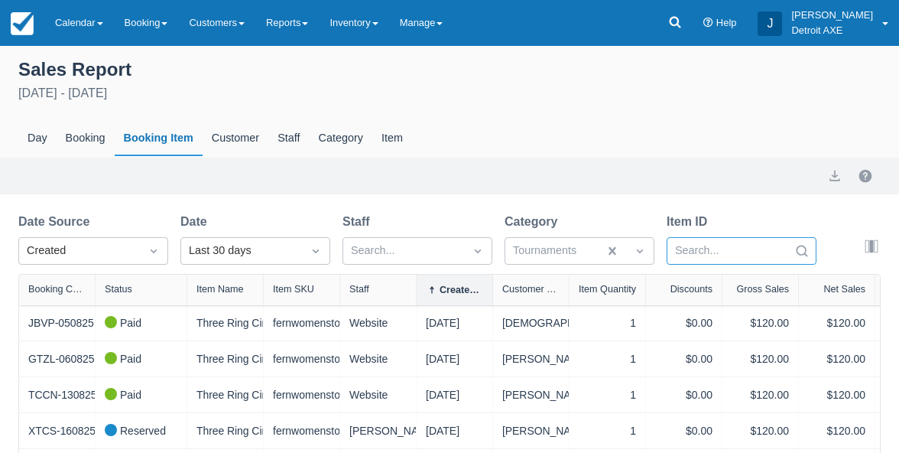
select select "20"
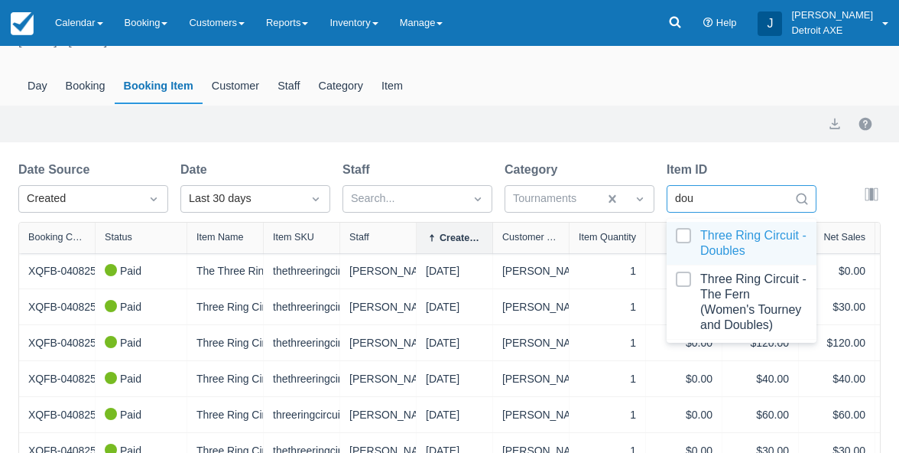
scroll to position [52, 0]
type input "doubl"
click at [733, 240] on div at bounding box center [742, 243] width 132 height 31
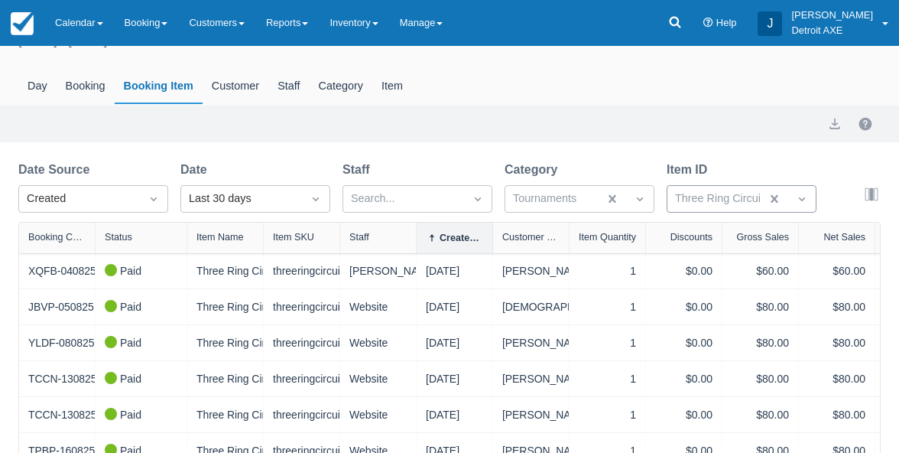
click at [739, 161] on div "Item ID" at bounding box center [742, 170] width 150 height 18
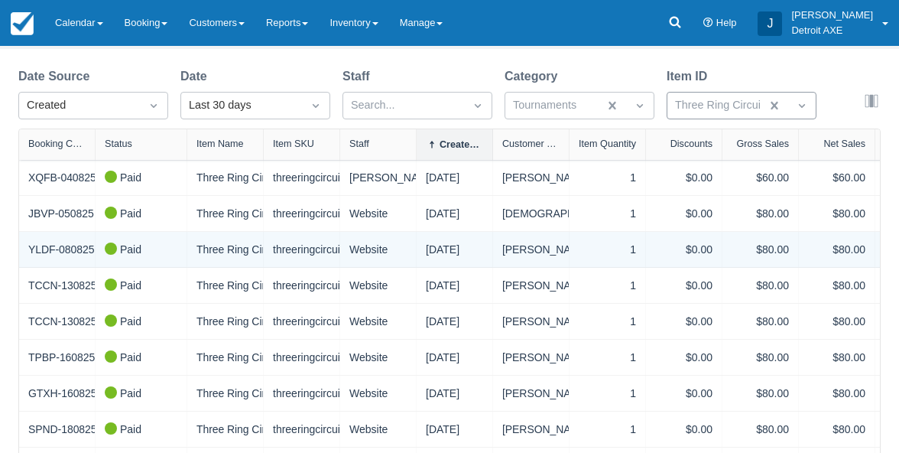
scroll to position [164, 0]
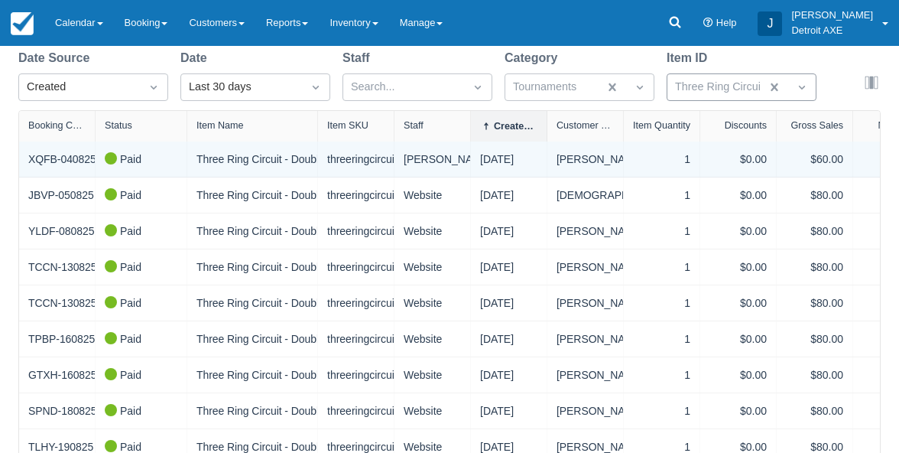
drag, startPoint x: 264, startPoint y: 134, endPoint x: 317, endPoint y: 155, distance: 56.9
click at [317, 155] on div "Booking Code Status Item Name Item SKU Staff Created Date Customer Name Item Qu…" at bounding box center [449, 343] width 861 height 465
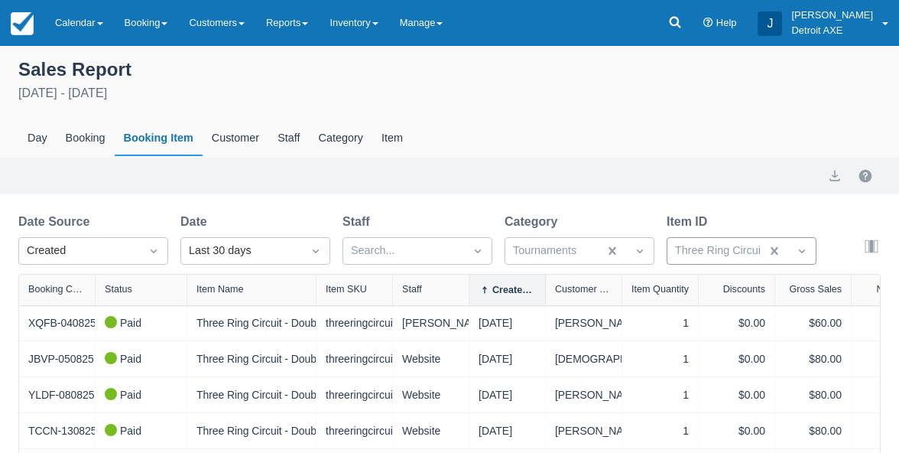
scroll to position [0, 0]
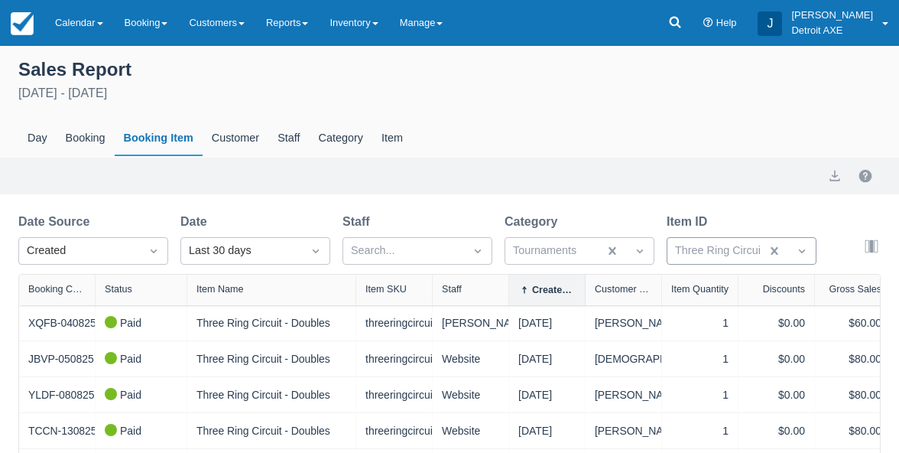
drag, startPoint x: 318, startPoint y: 294, endPoint x: 358, endPoint y: 284, distance: 41.0
click at [358, 284] on div at bounding box center [356, 290] width 28 height 31
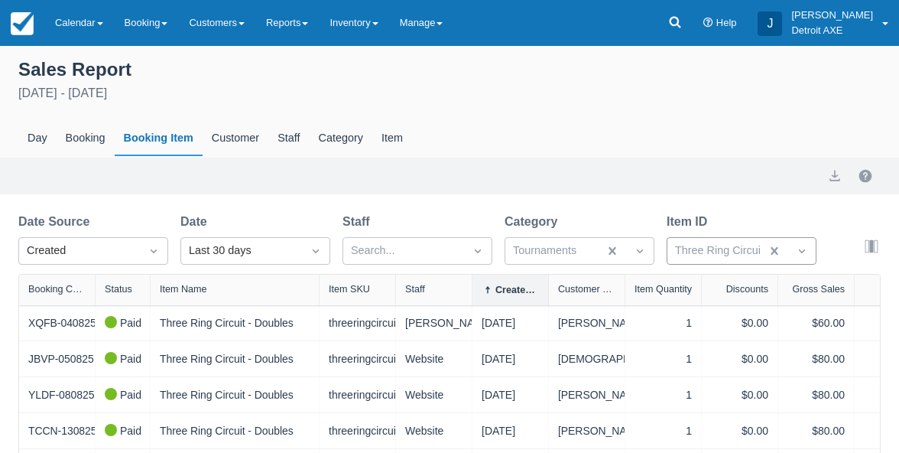
drag, startPoint x: 190, startPoint y: 300, endPoint x: 153, endPoint y: 297, distance: 36.8
click at [153, 297] on div at bounding box center [150, 290] width 28 height 31
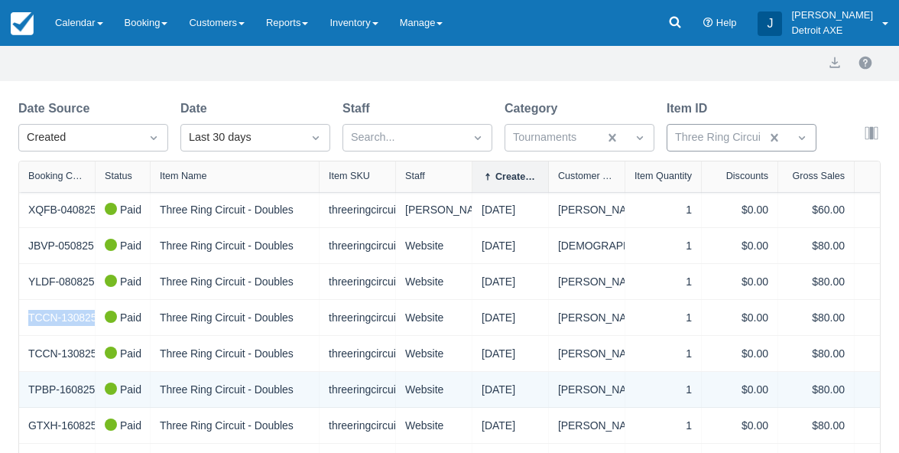
scroll to position [98, 0]
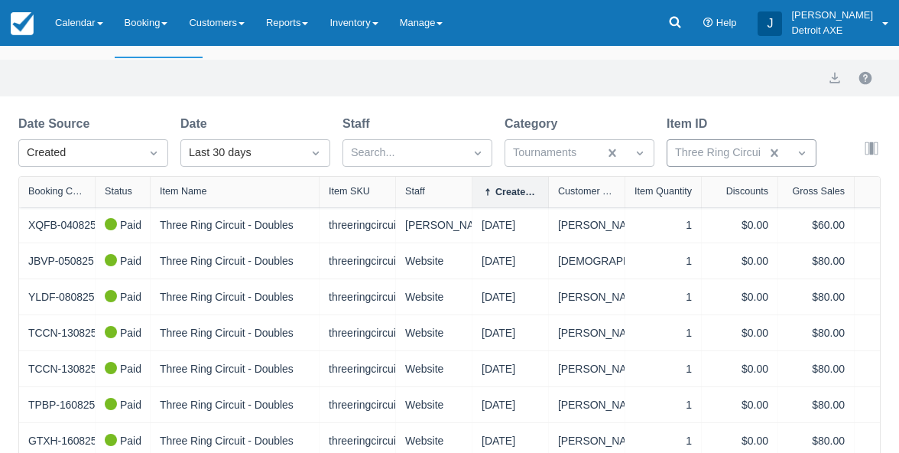
click at [310, 123] on div "Date" at bounding box center [255, 124] width 150 height 18
select select "20"
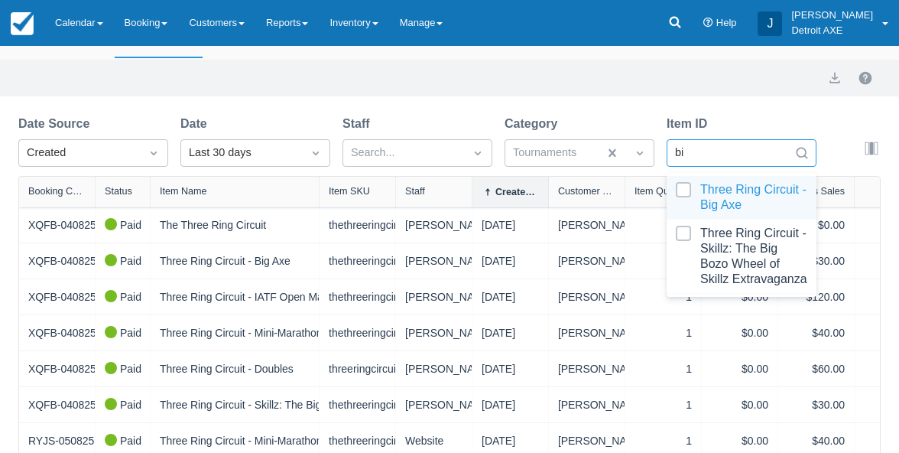
type input "big"
click at [736, 202] on div at bounding box center [742, 197] width 132 height 31
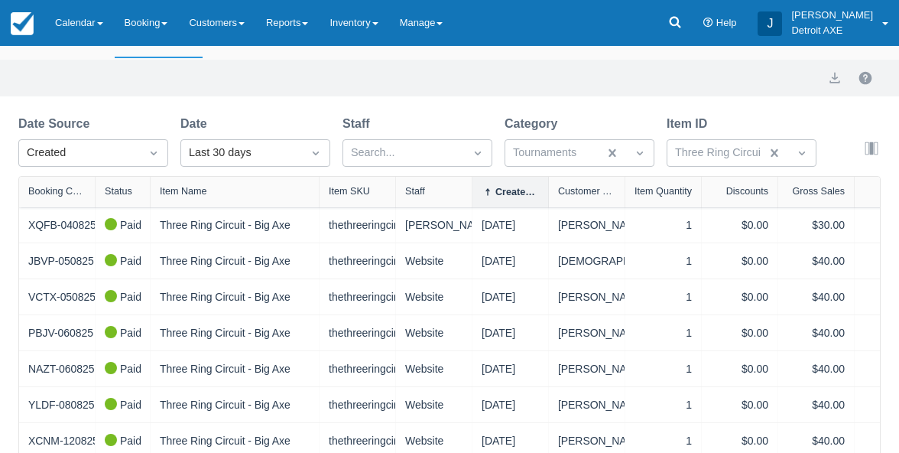
click at [655, 122] on div "Date Source Created Date Last 30 days Staff Search... Category Tournaments Item…" at bounding box center [429, 145] width 823 height 61
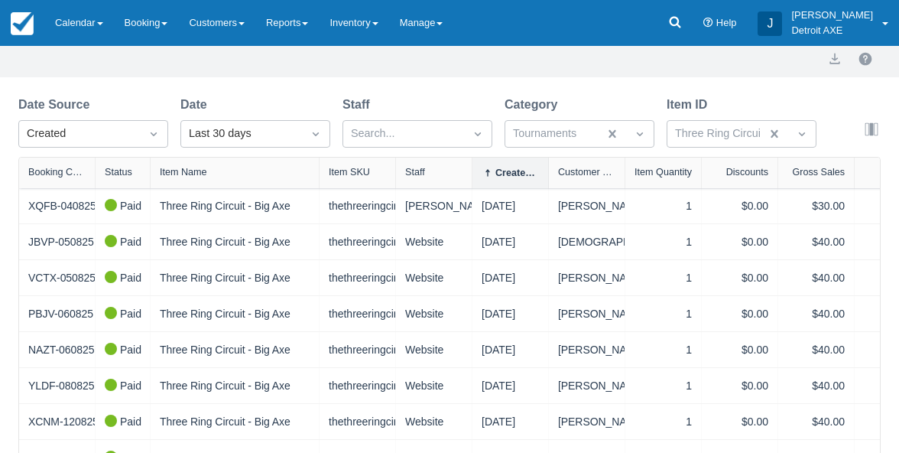
scroll to position [127, 0]
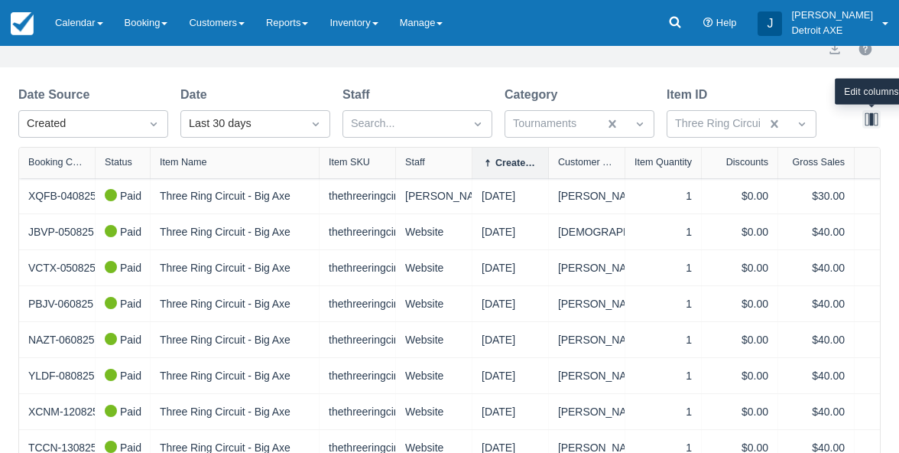
click at [872, 123] on button "button" at bounding box center [872, 119] width 18 height 18
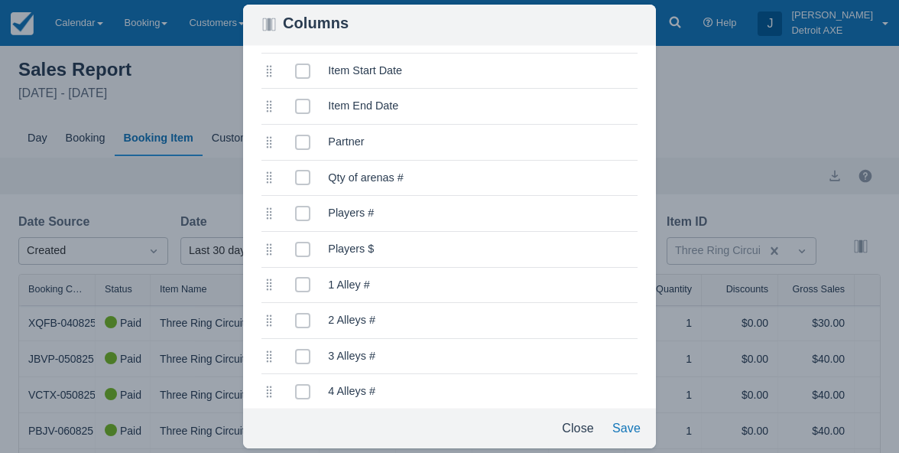
scroll to position [554, 0]
click at [453, 211] on div "Players #" at bounding box center [483, 211] width 334 height 17
click at [302, 213] on span at bounding box center [302, 218] width 15 height 28
click at [296, 208] on input "selected" at bounding box center [295, 207] width 1 height 1
click at [626, 434] on button "Save" at bounding box center [626, 428] width 41 height 28
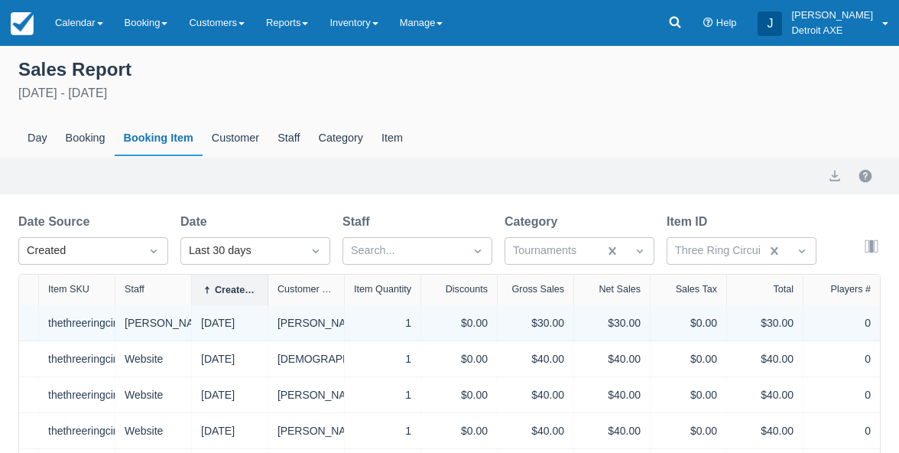
scroll to position [0, 0]
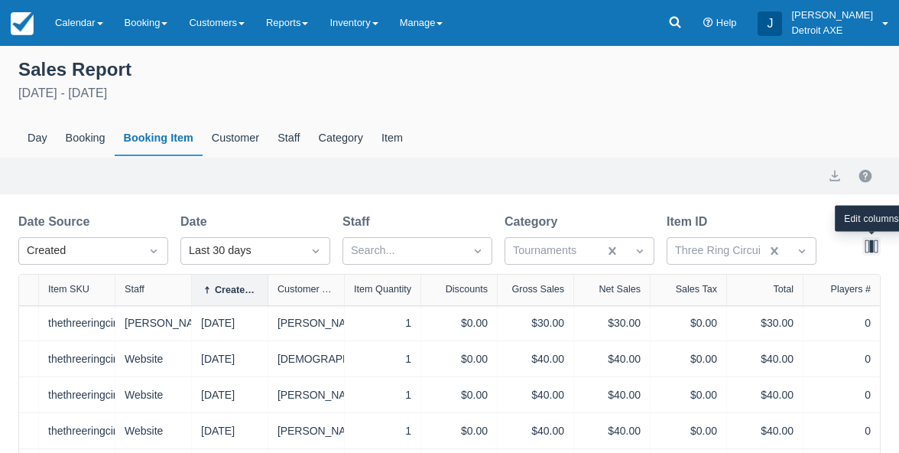
click at [873, 243] on button "button" at bounding box center [872, 246] width 18 height 18
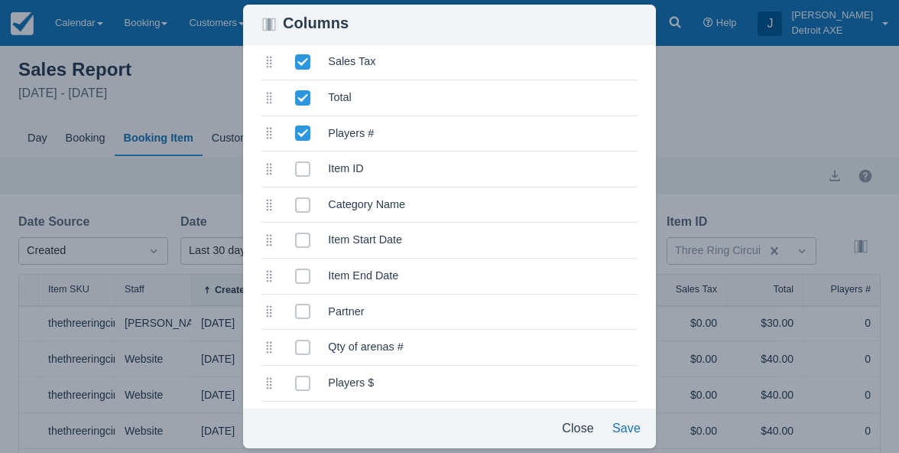
scroll to position [359, 0]
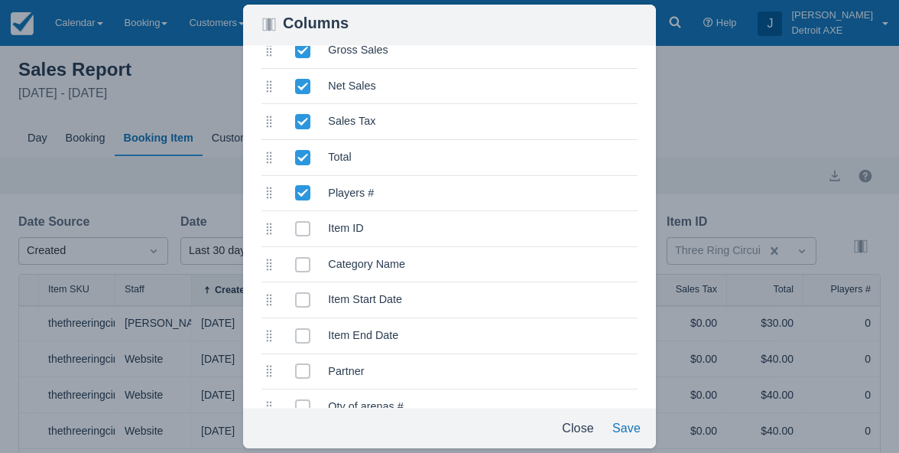
click at [304, 190] on icon at bounding box center [302, 193] width 10 height 8
click at [296, 189] on input "selected" at bounding box center [295, 188] width 1 height 1
click at [577, 427] on button "Close" at bounding box center [578, 428] width 44 height 28
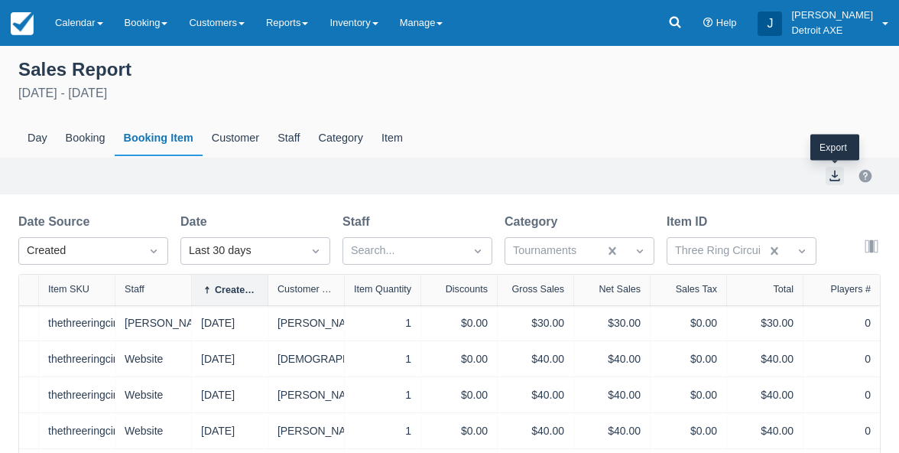
click at [840, 177] on button "export" at bounding box center [835, 176] width 18 height 18
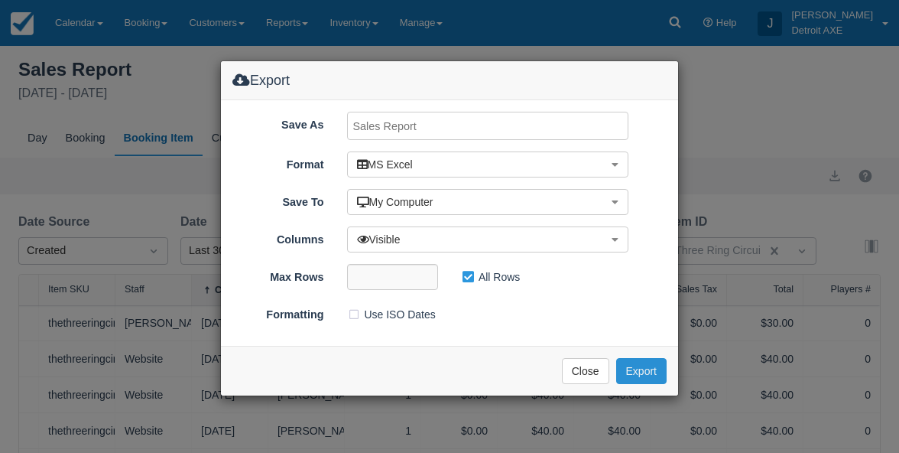
click at [645, 369] on button "Export" at bounding box center [641, 371] width 50 height 26
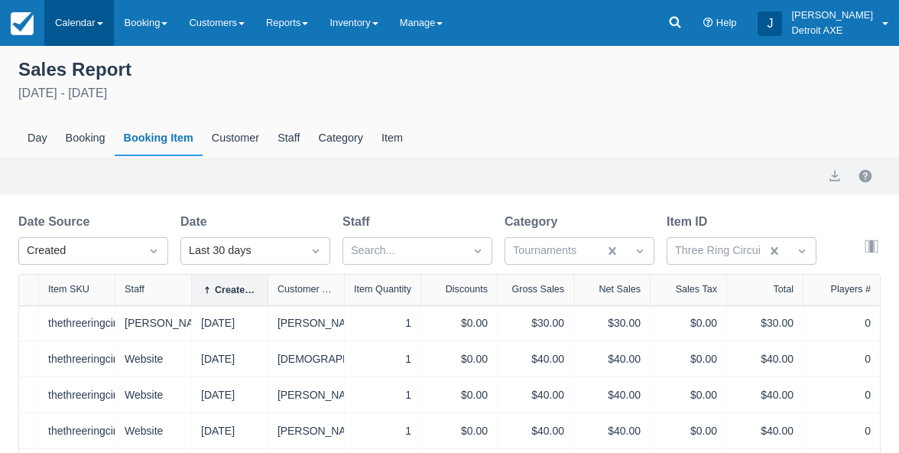
click at [75, 18] on link "Calendar" at bounding box center [79, 23] width 70 height 46
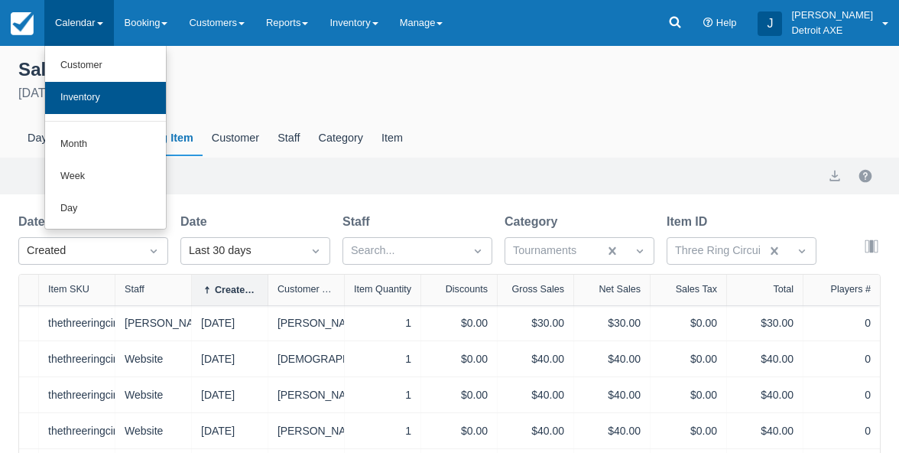
click at [80, 98] on link "Inventory" at bounding box center [105, 98] width 121 height 32
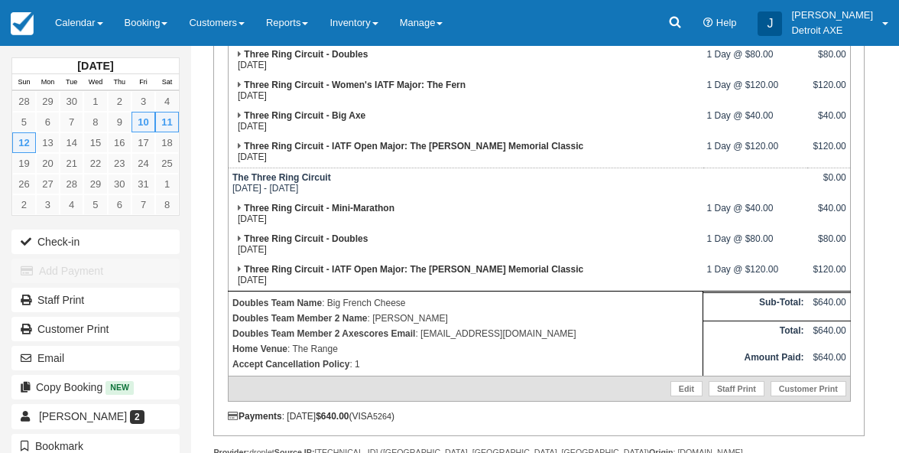
scroll to position [392, 0]
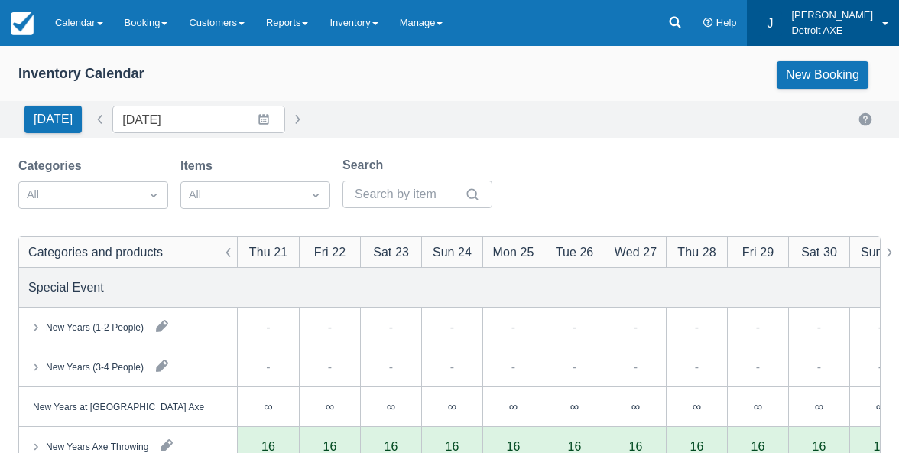
click at [850, 30] on p "Detroit AXE" at bounding box center [832, 30] width 82 height 15
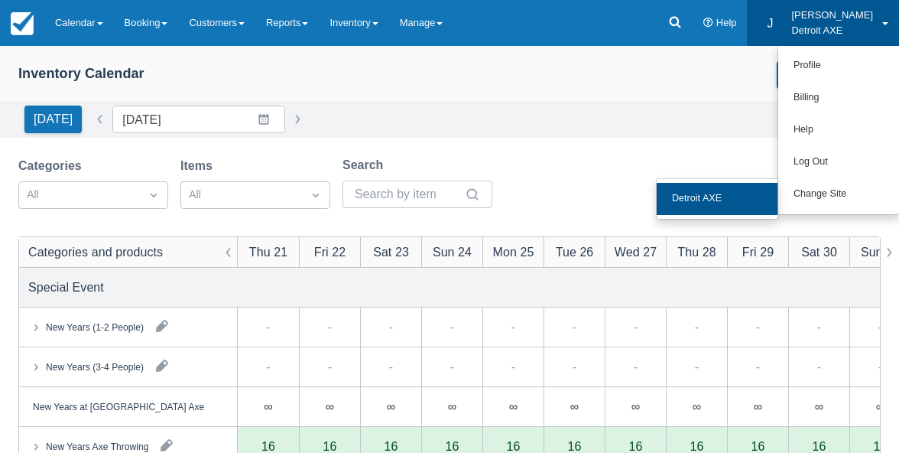
click at [734, 198] on link "Detroit AXE" at bounding box center [717, 199] width 121 height 32
